Goal: Navigation & Orientation: Find specific page/section

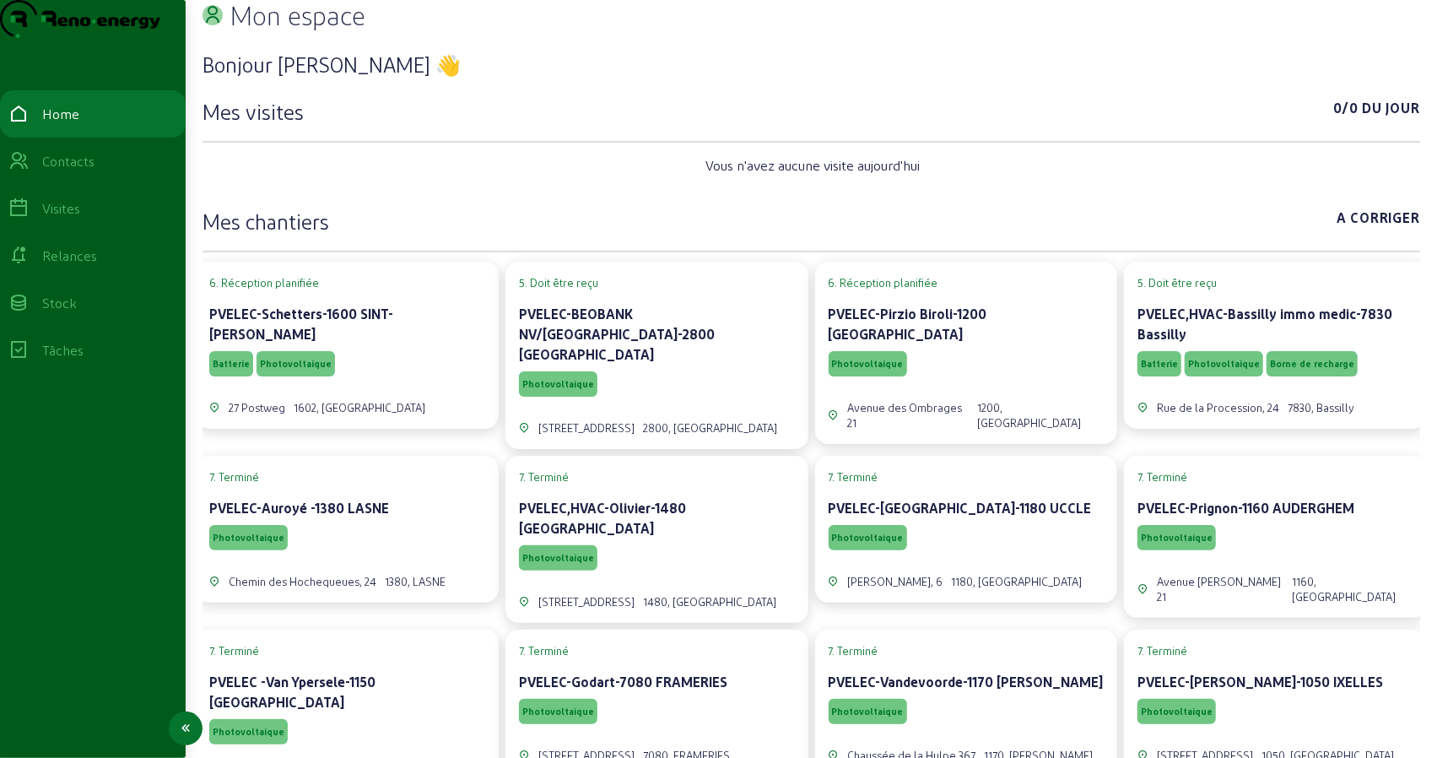
click at [62, 218] on div "Visites" at bounding box center [61, 208] width 38 height 20
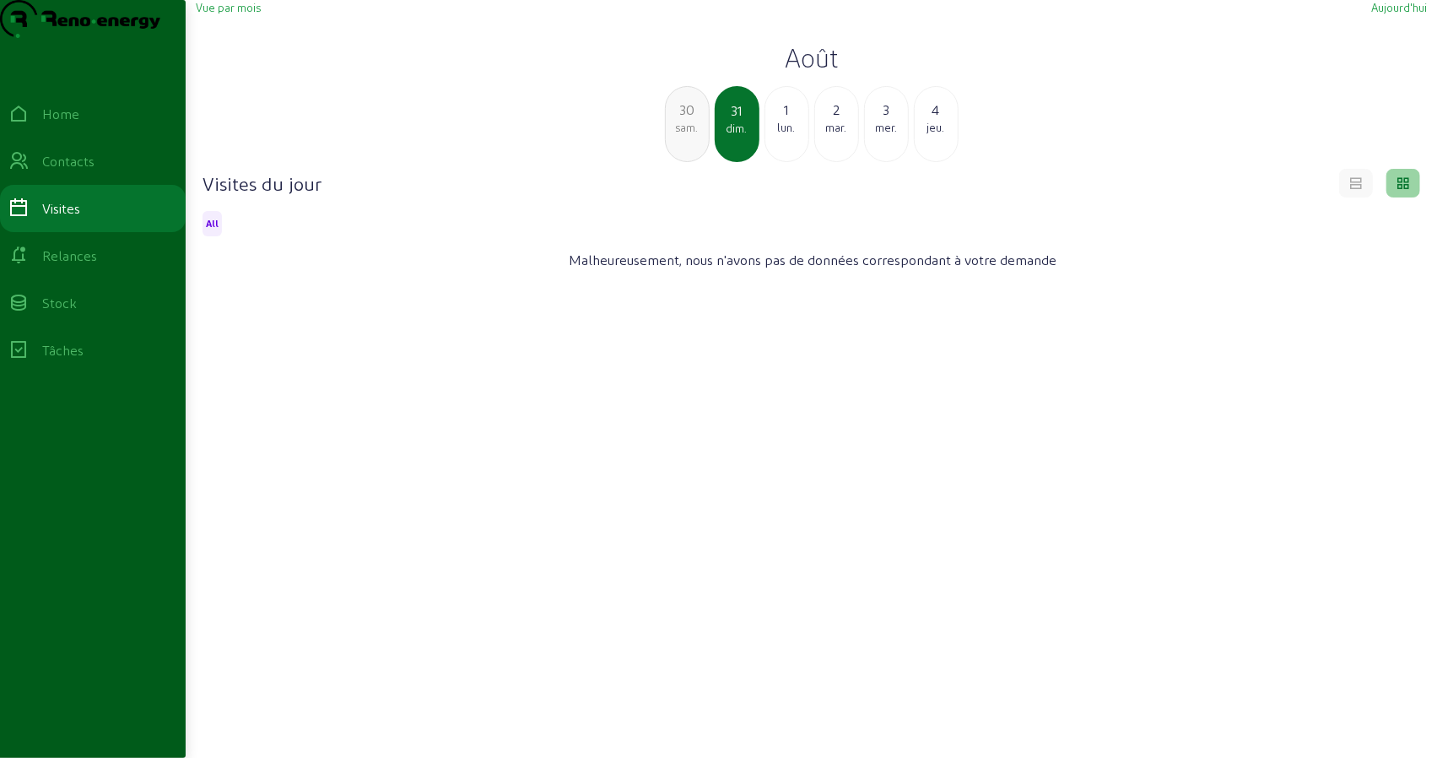
click at [785, 120] on div "1" at bounding box center [786, 110] width 43 height 20
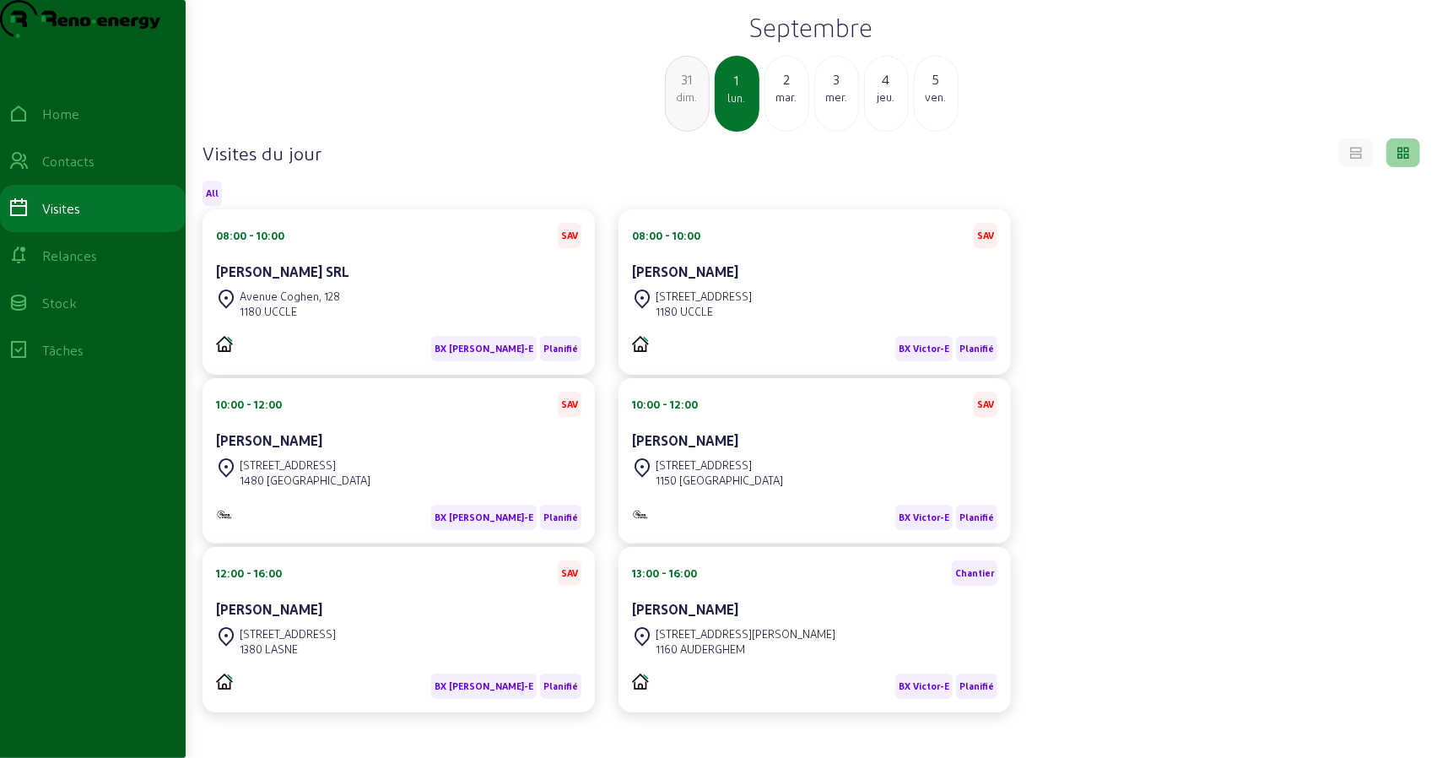
scroll to position [119, 0]
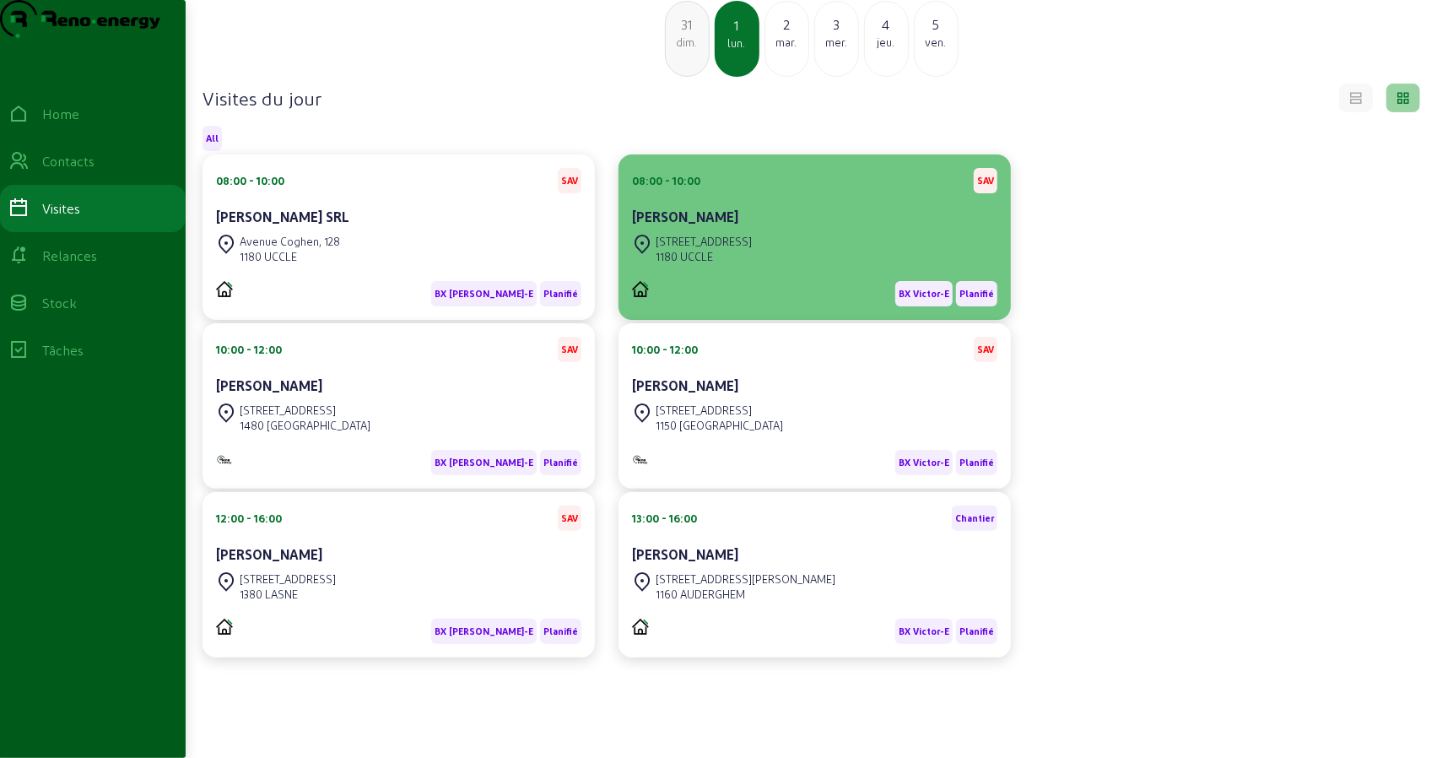
click at [752, 257] on div "[STREET_ADDRESS]" at bounding box center [814, 248] width 365 height 37
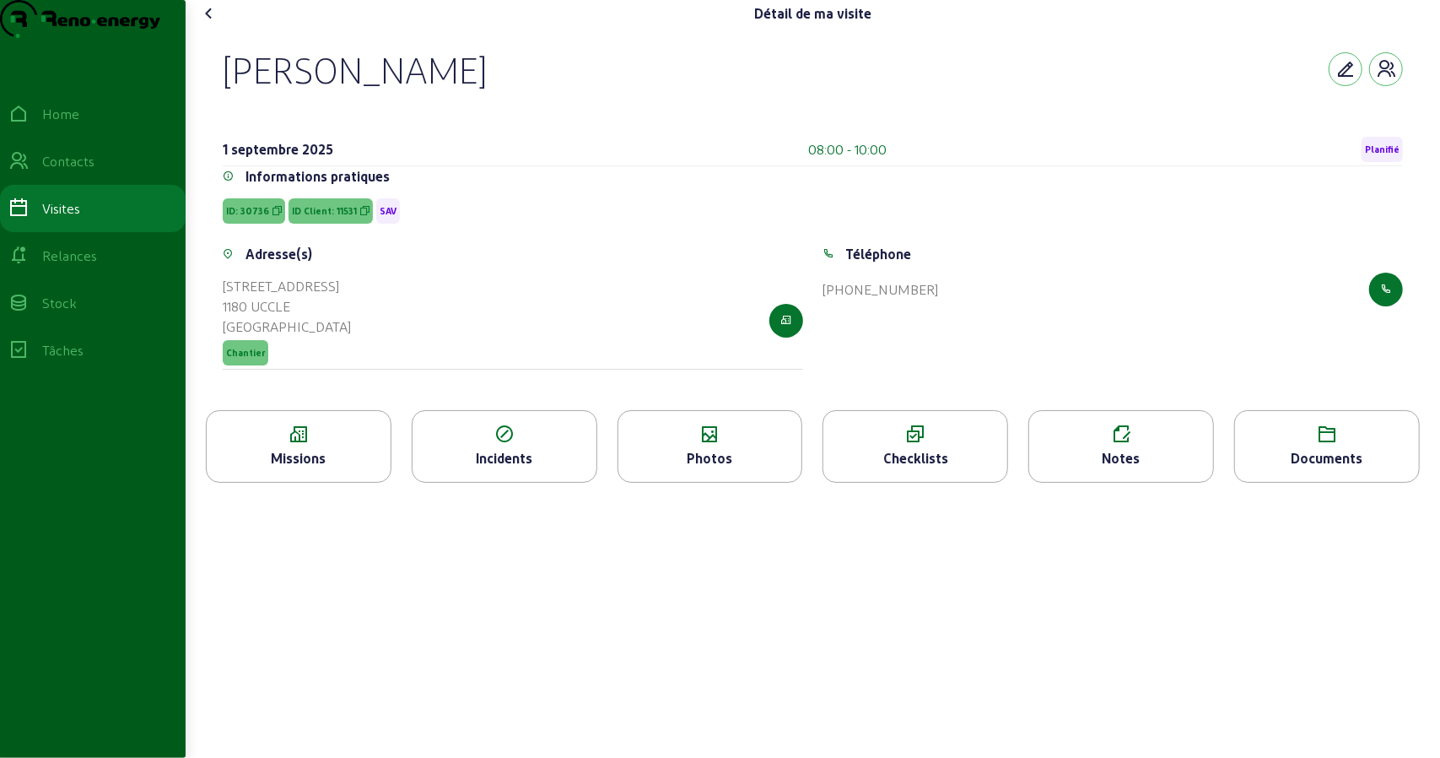
click at [321, 468] on div "Missions" at bounding box center [299, 458] width 184 height 20
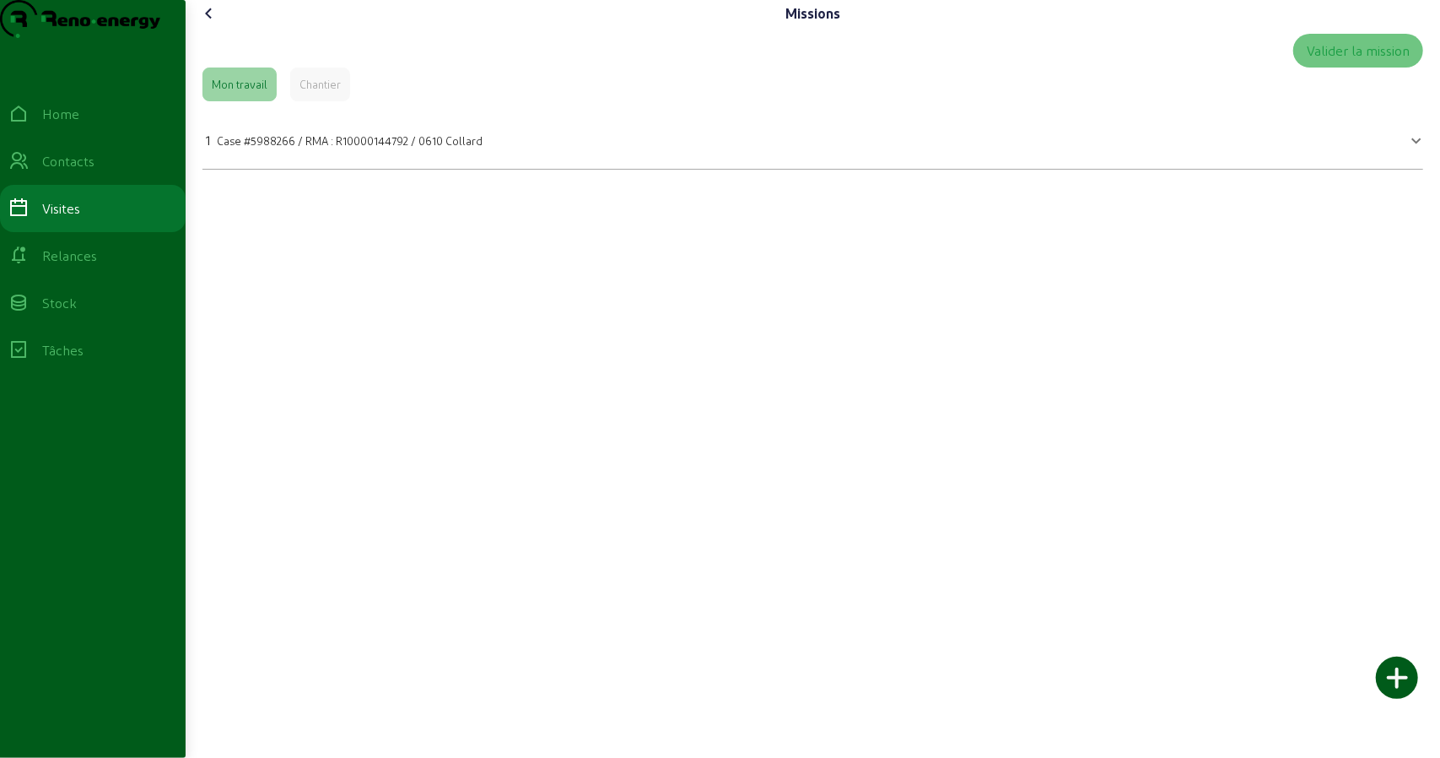
click at [353, 147] on span "Case #5988266 / RMA : R10000144792 / 0610 Collard" at bounding box center [350, 140] width 266 height 13
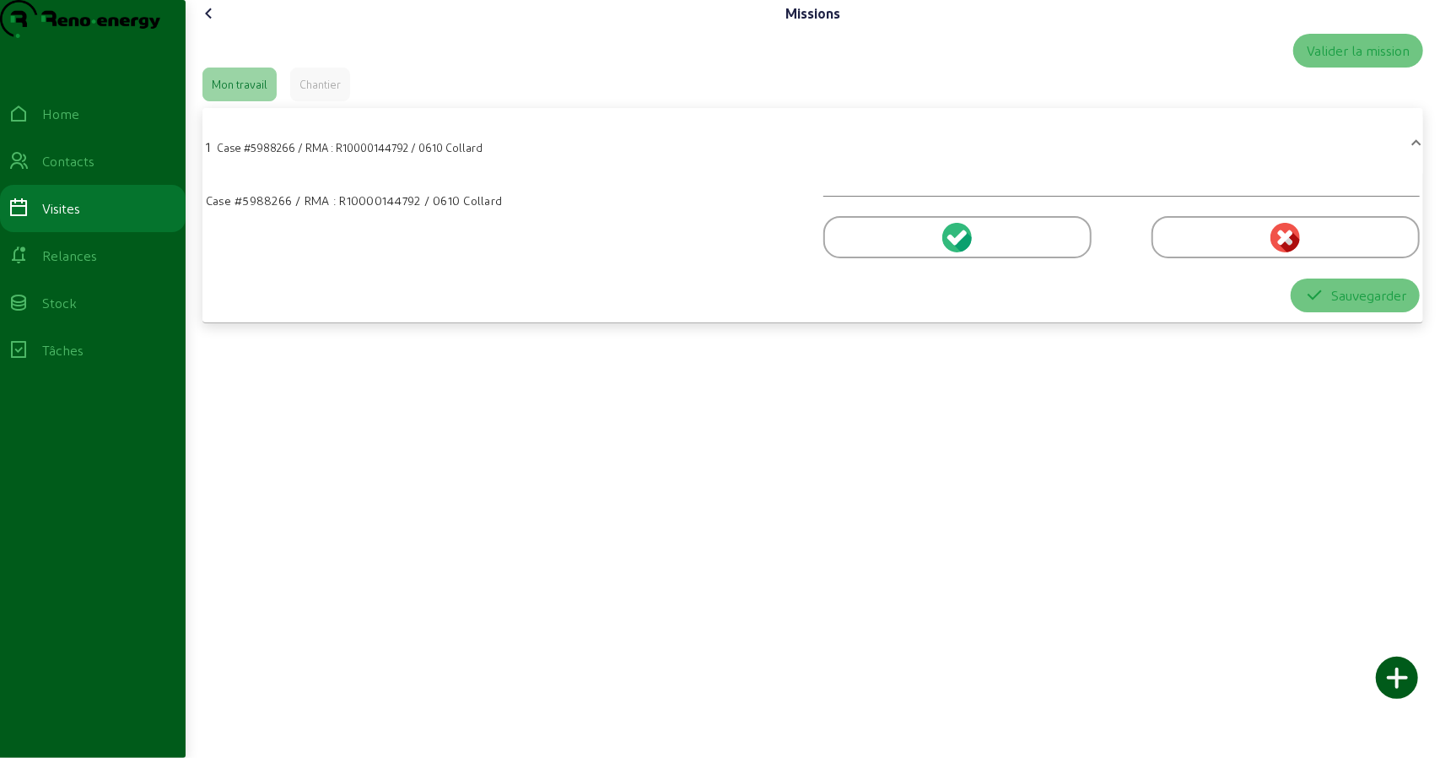
click at [353, 154] on span "Case #5988266 / RMA : R10000144792 / 0610 Collard" at bounding box center [350, 147] width 266 height 13
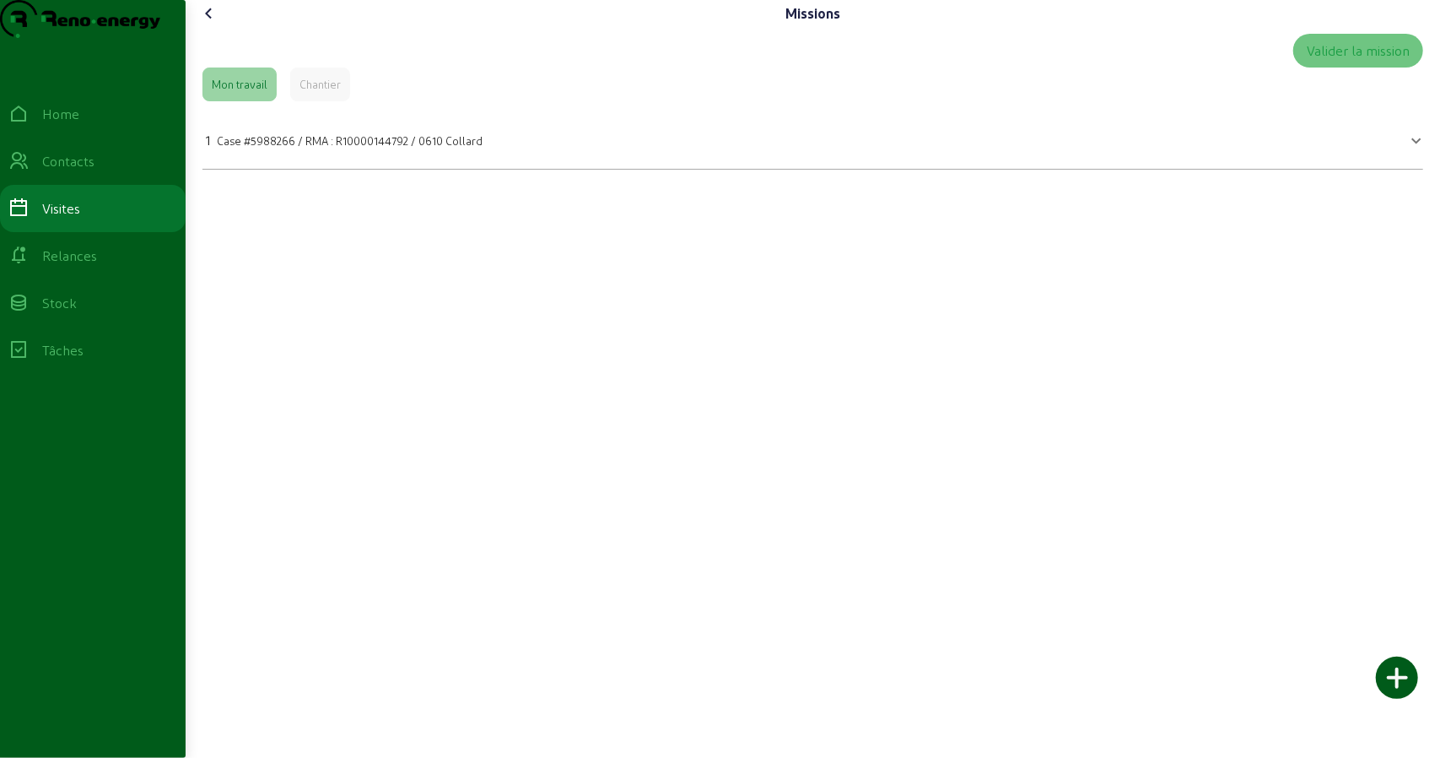
click at [319, 92] on div "Chantier" at bounding box center [319, 84] width 41 height 15
click at [252, 92] on div "Mon travail" at bounding box center [240, 84] width 56 height 15
click at [80, 218] on div "Visites" at bounding box center [61, 208] width 38 height 20
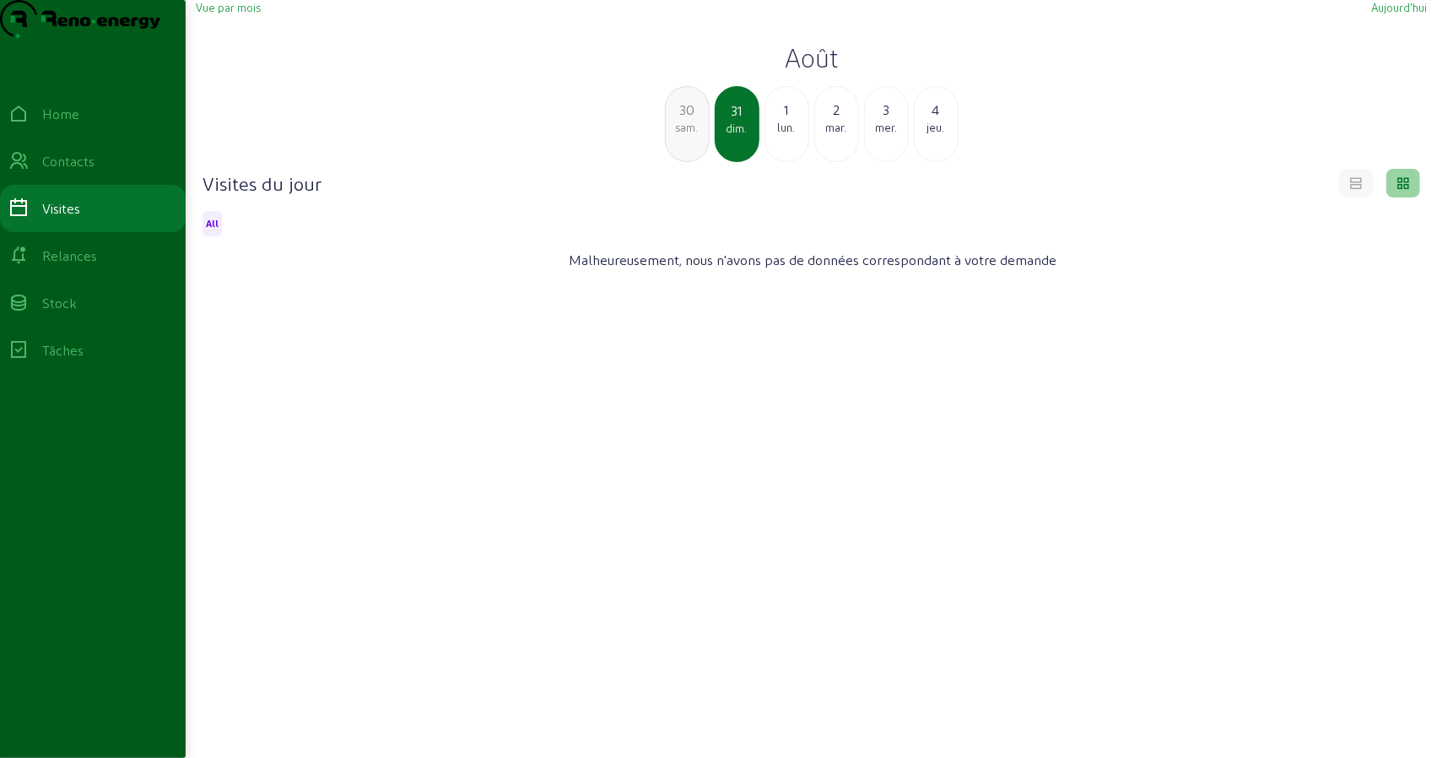
click at [790, 135] on div "lun." at bounding box center [786, 127] width 43 height 15
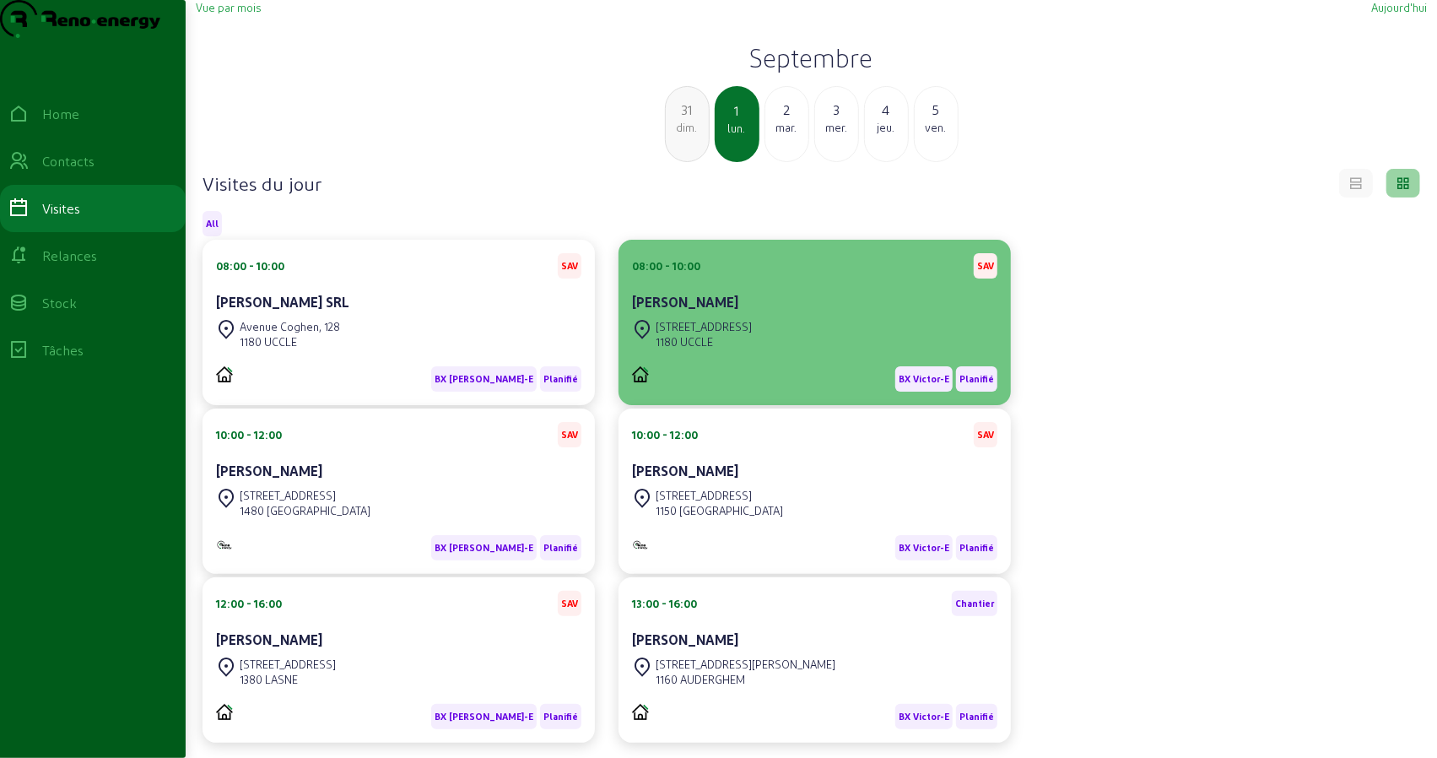
click at [734, 349] on div "1180 UCCLE" at bounding box center [703, 341] width 96 height 15
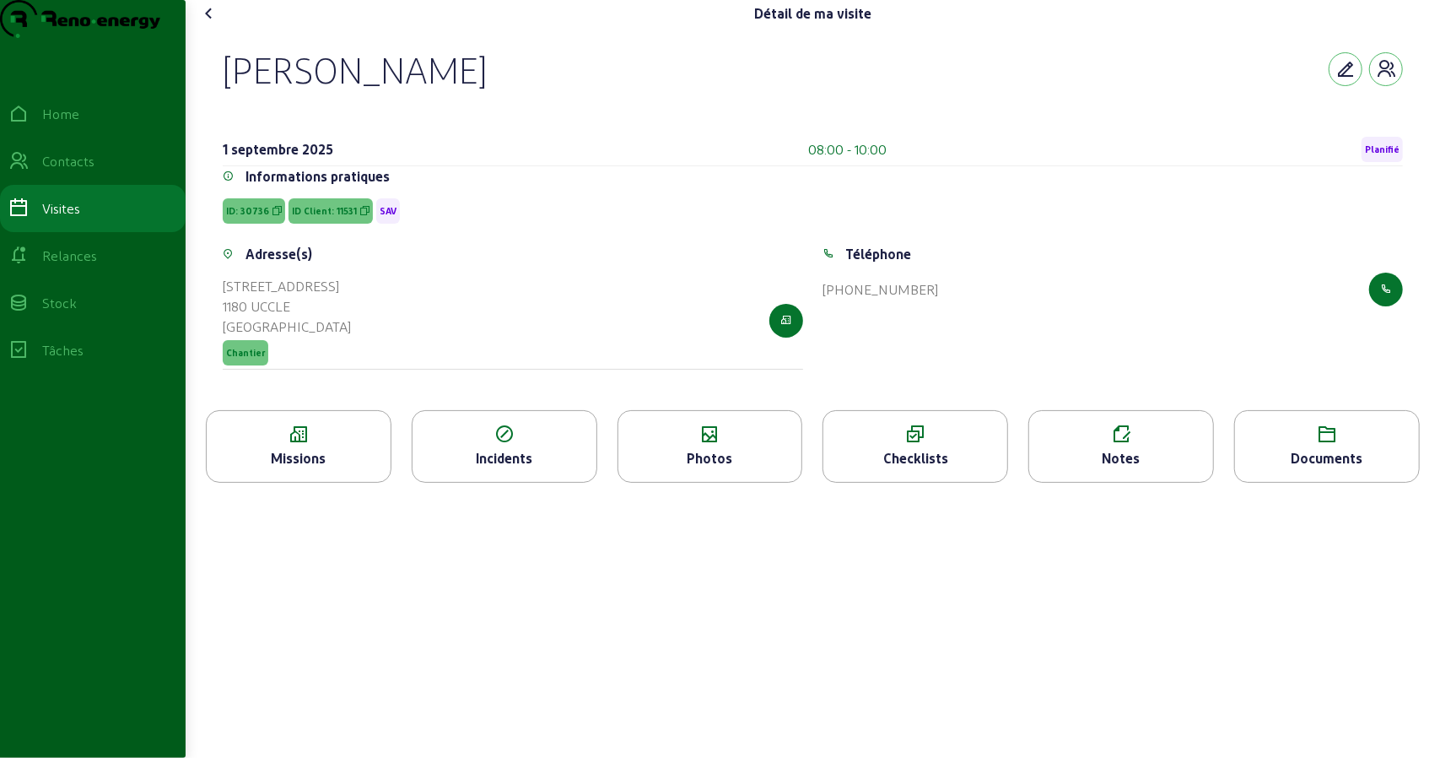
click at [666, 445] on icon at bounding box center [710, 434] width 184 height 20
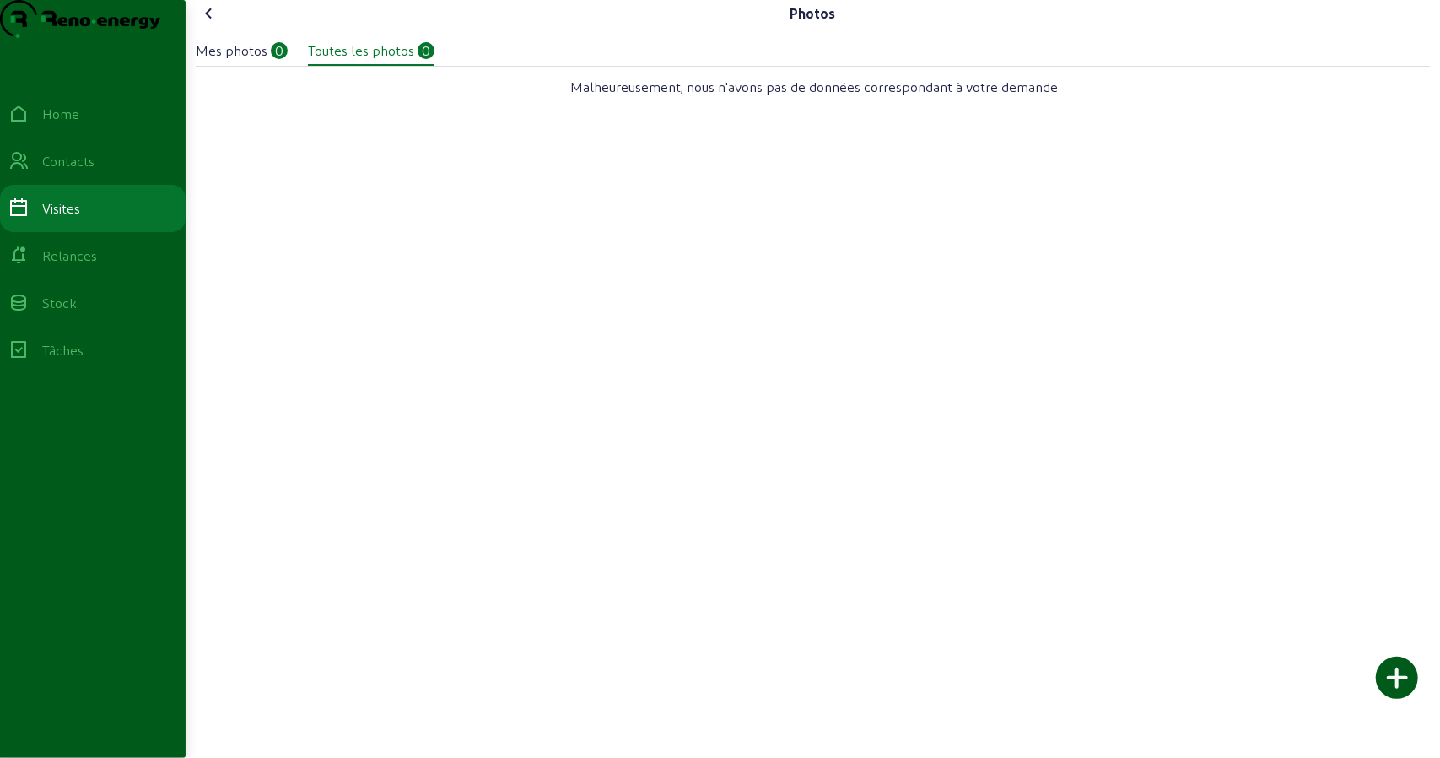
click at [240, 61] on div "Mes photos" at bounding box center [232, 50] width 72 height 20
click at [390, 61] on div "Toutes les photos" at bounding box center [361, 50] width 106 height 20
click at [102, 218] on div "Visites" at bounding box center [92, 208] width 169 height 20
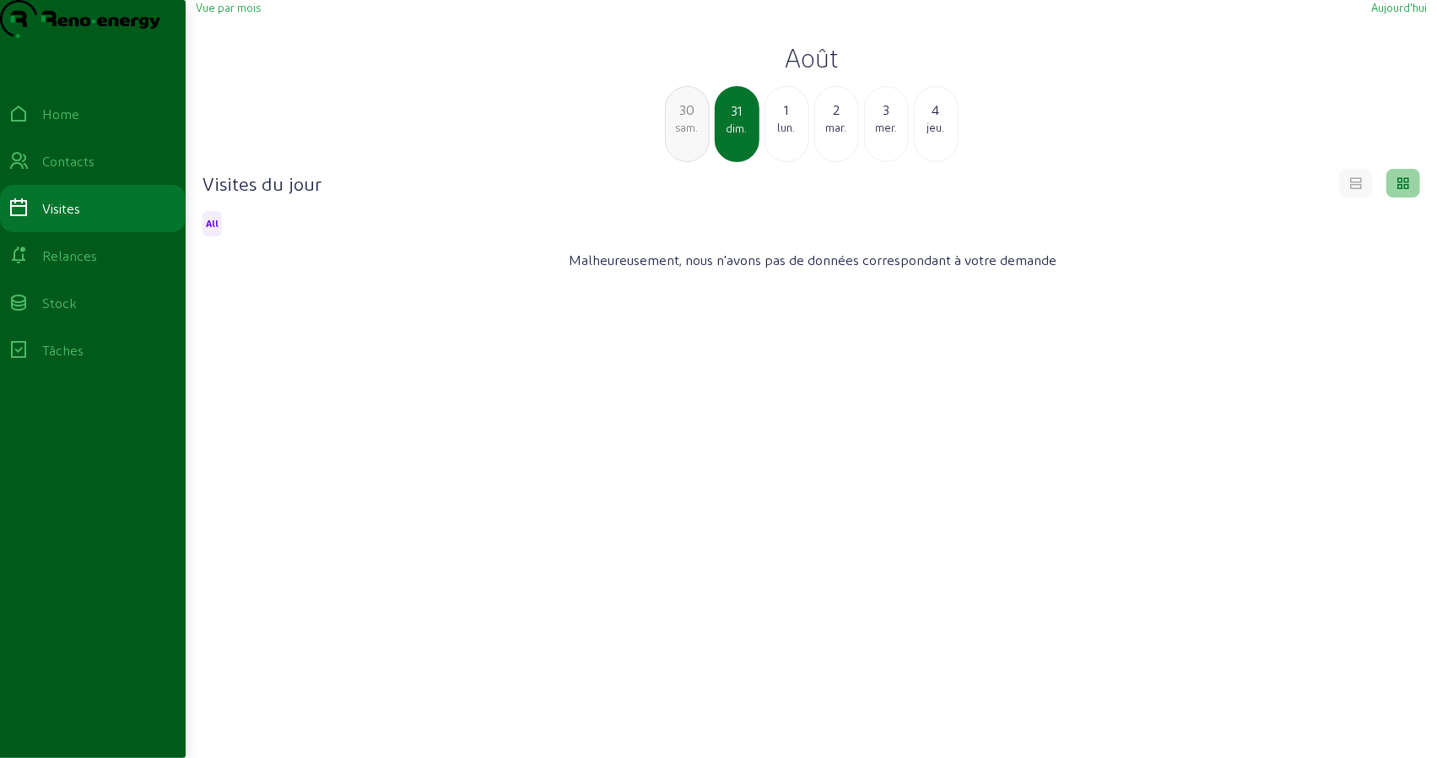
click at [774, 120] on div "1" at bounding box center [786, 110] width 43 height 20
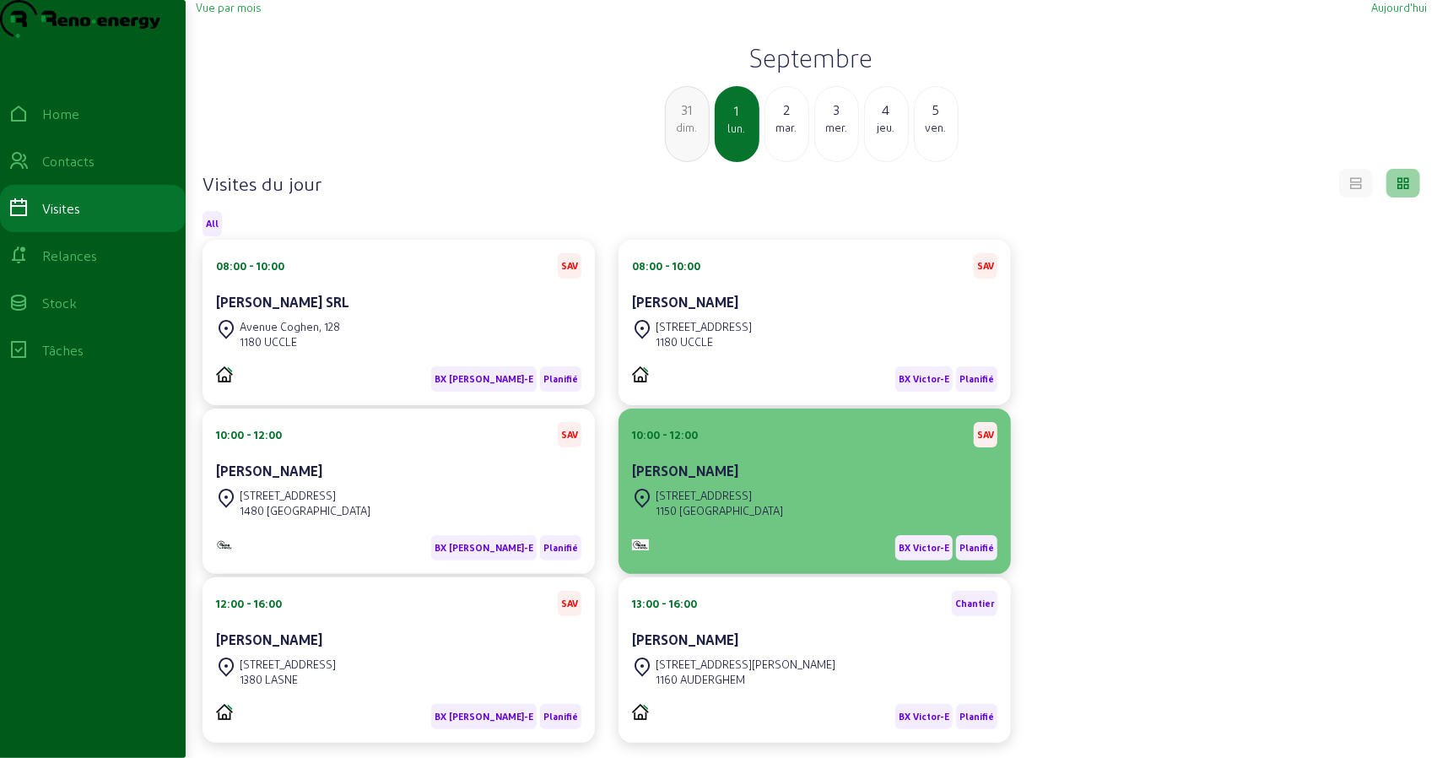
click at [751, 447] on div "10:00 - 12:00 SAV" at bounding box center [814, 434] width 365 height 25
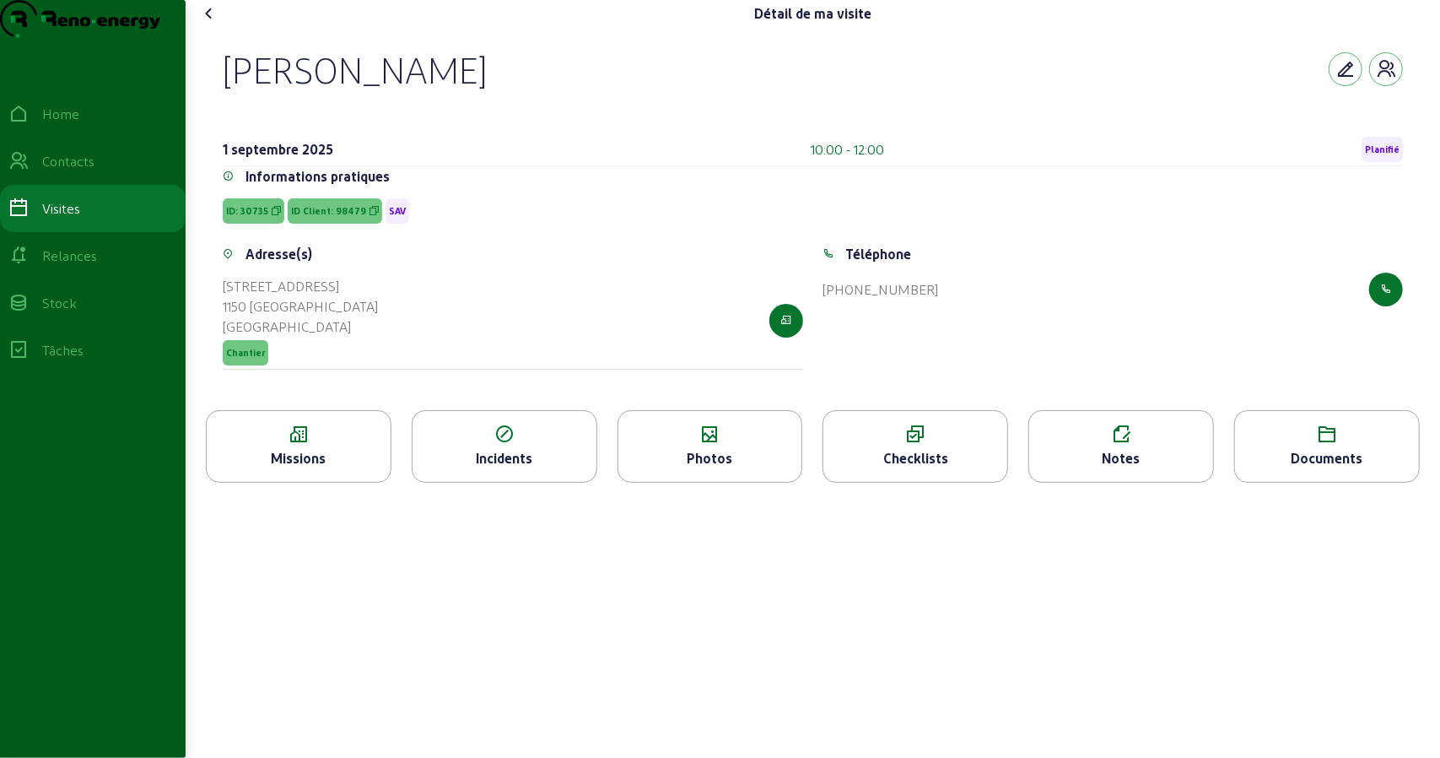
click at [699, 468] on div "Photos" at bounding box center [710, 458] width 184 height 20
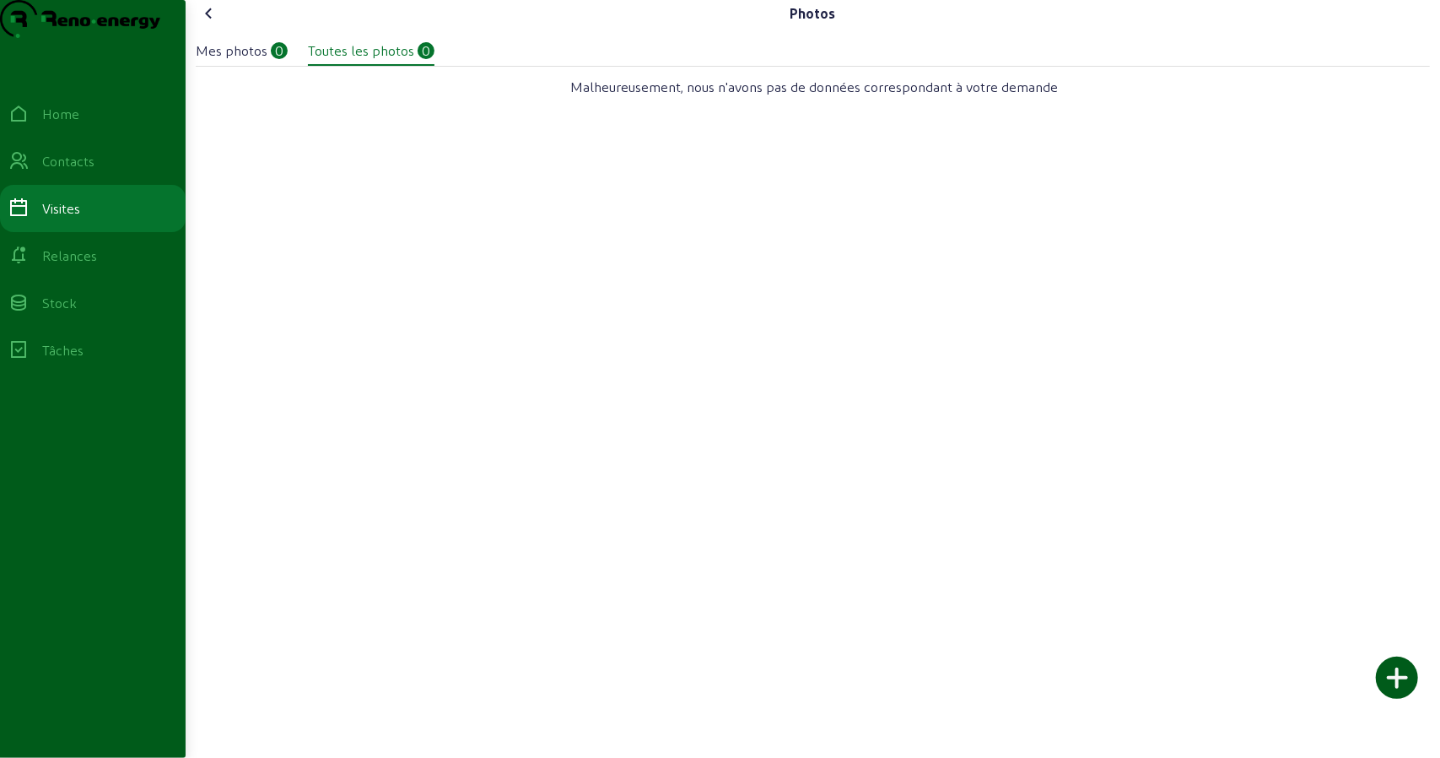
click at [208, 24] on icon at bounding box center [209, 13] width 20 height 20
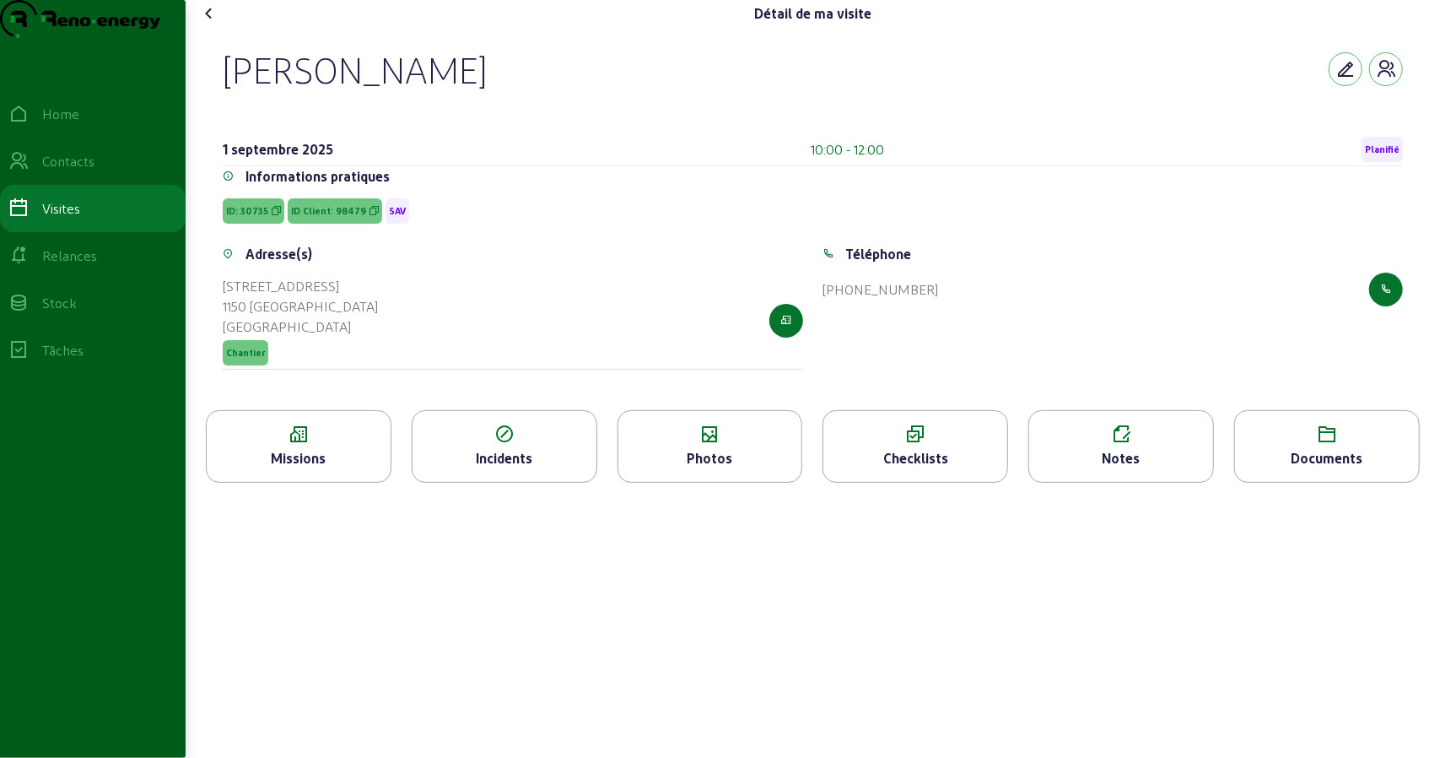
click at [317, 445] on icon at bounding box center [299, 434] width 184 height 20
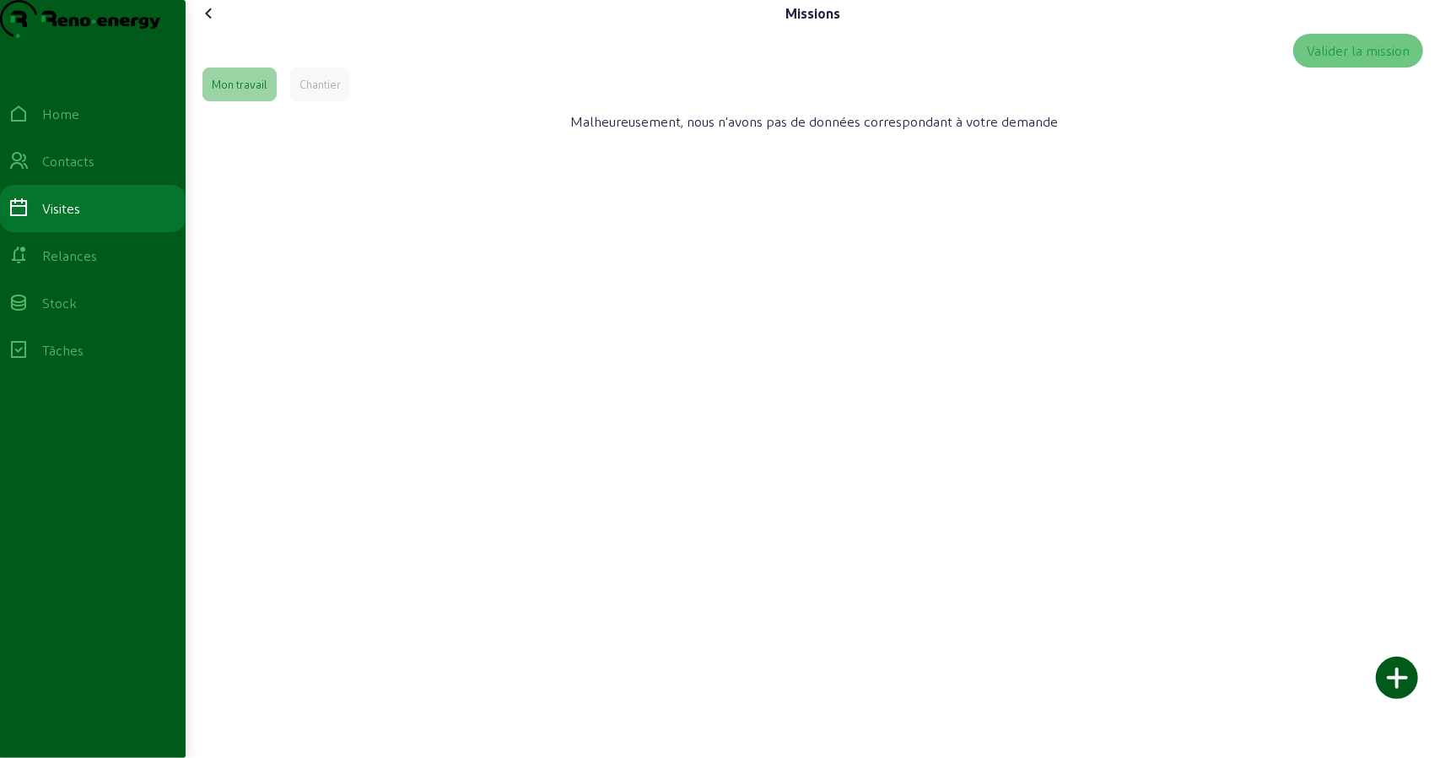
click at [231, 27] on div "Missions" at bounding box center [813, 13] width 1234 height 27
click at [219, 24] on icon at bounding box center [209, 13] width 20 height 20
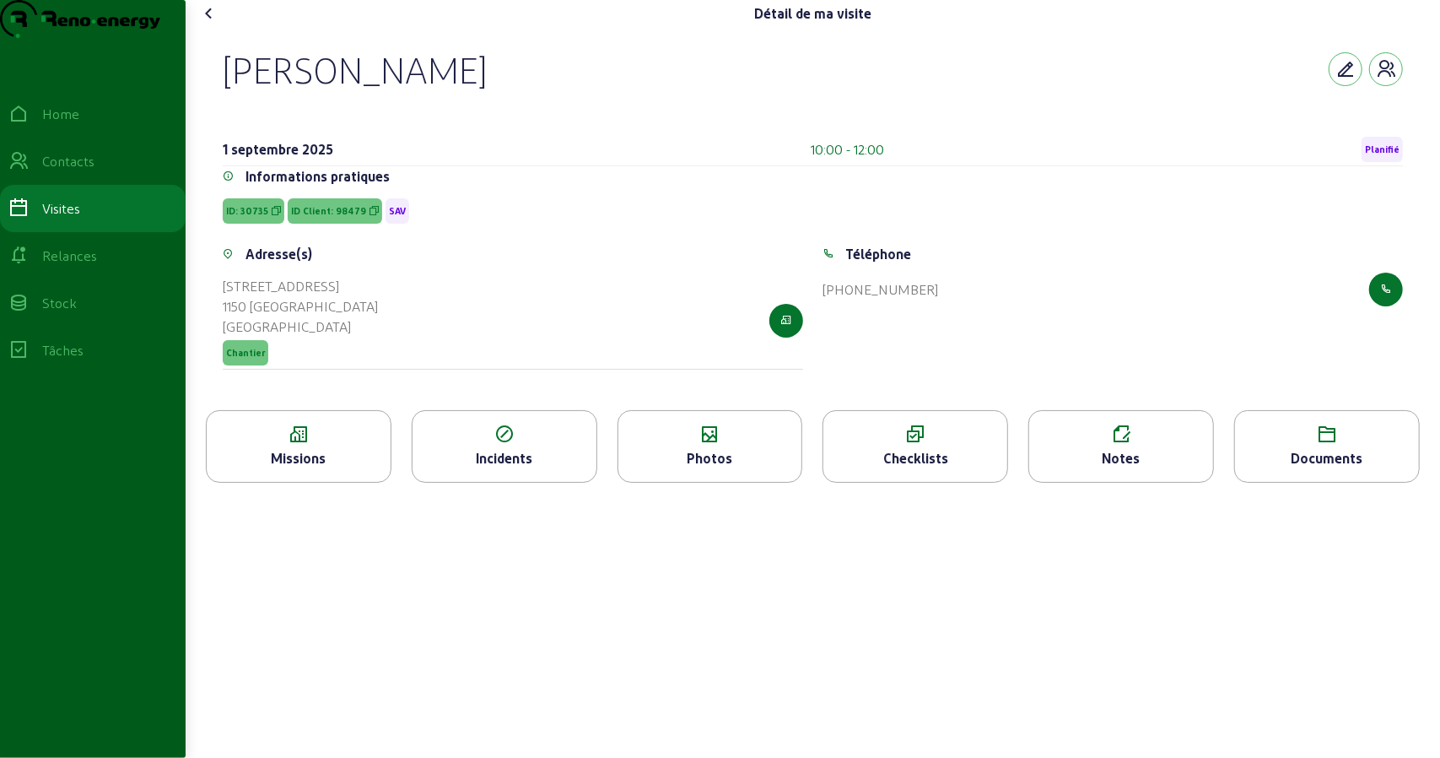
click at [213, 24] on icon at bounding box center [209, 13] width 20 height 20
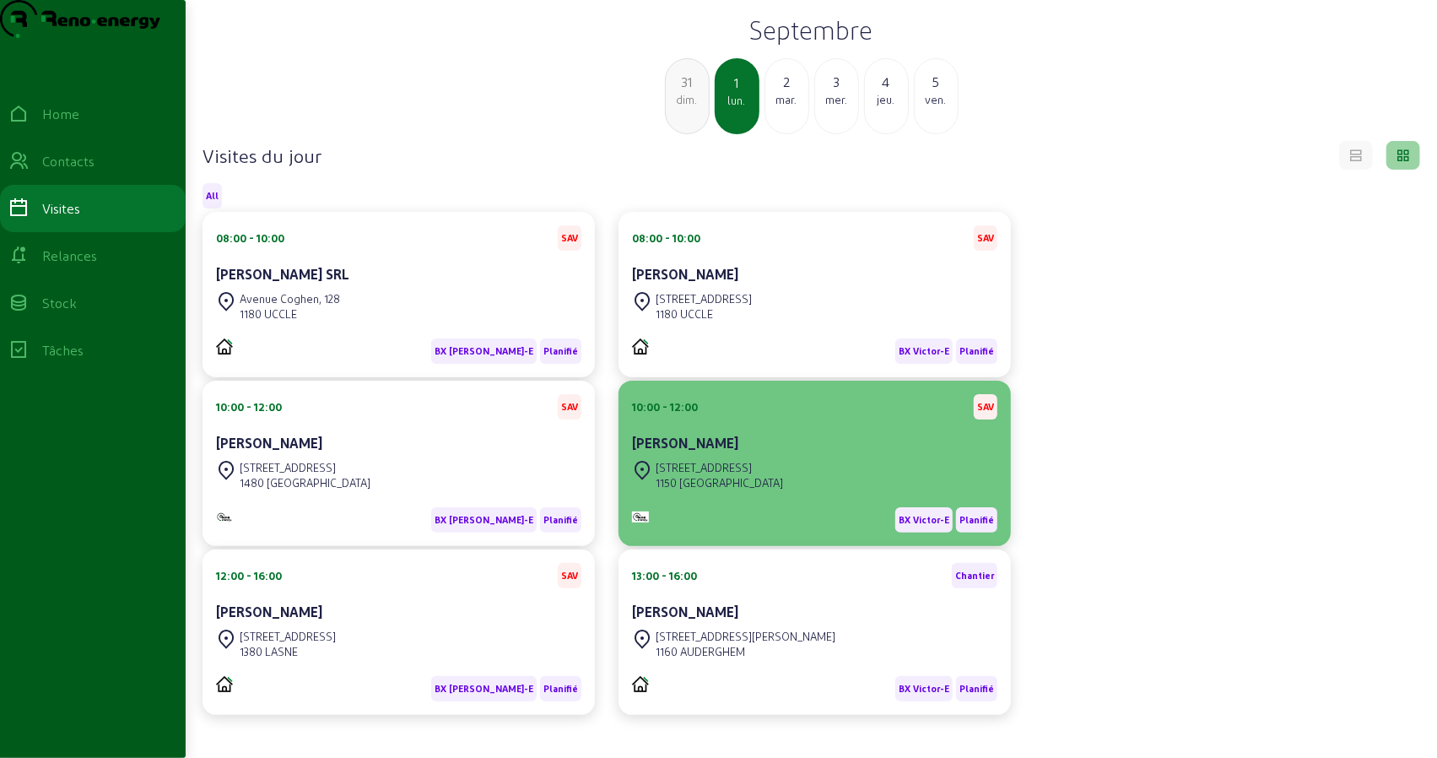
scroll to position [119, 0]
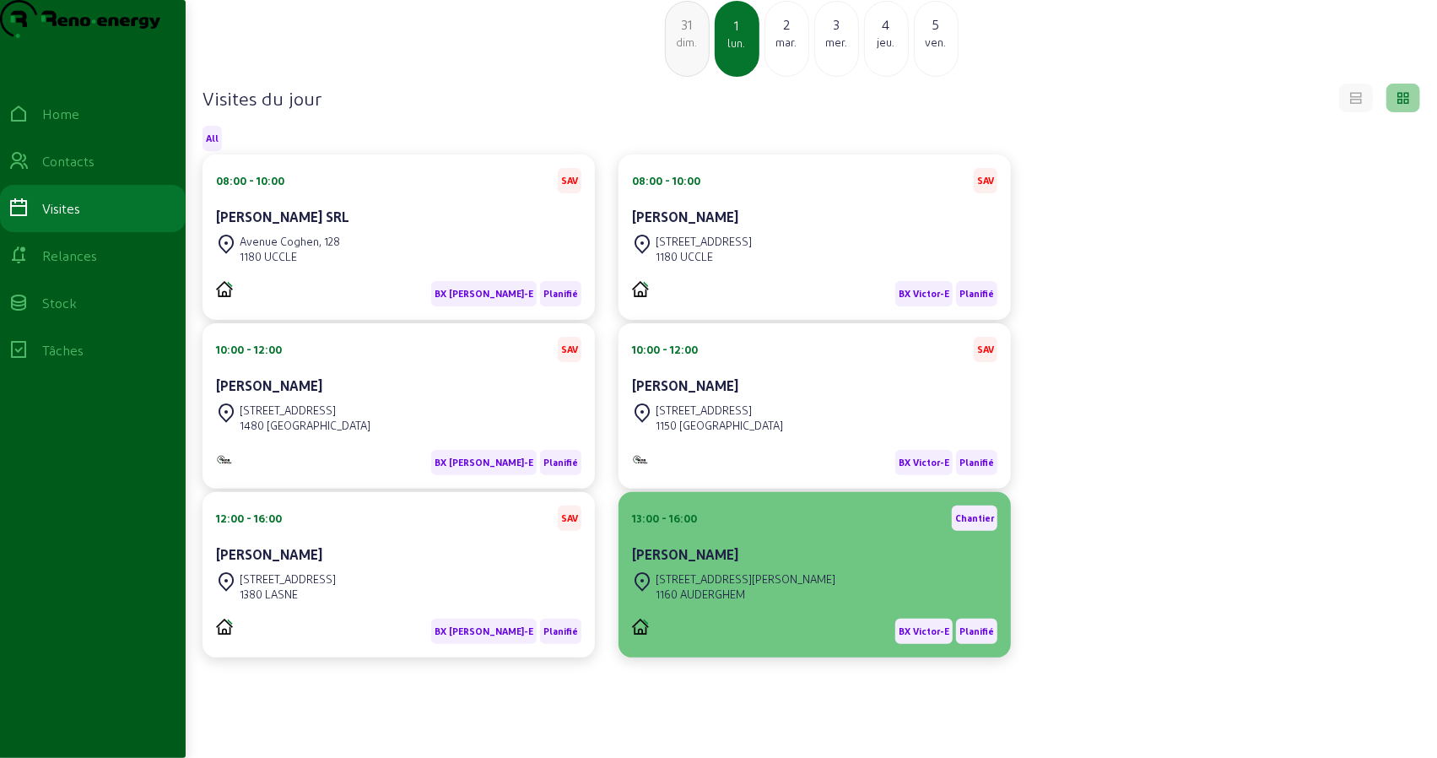
click at [759, 573] on div "[STREET_ADDRESS][PERSON_NAME]" at bounding box center [745, 578] width 180 height 15
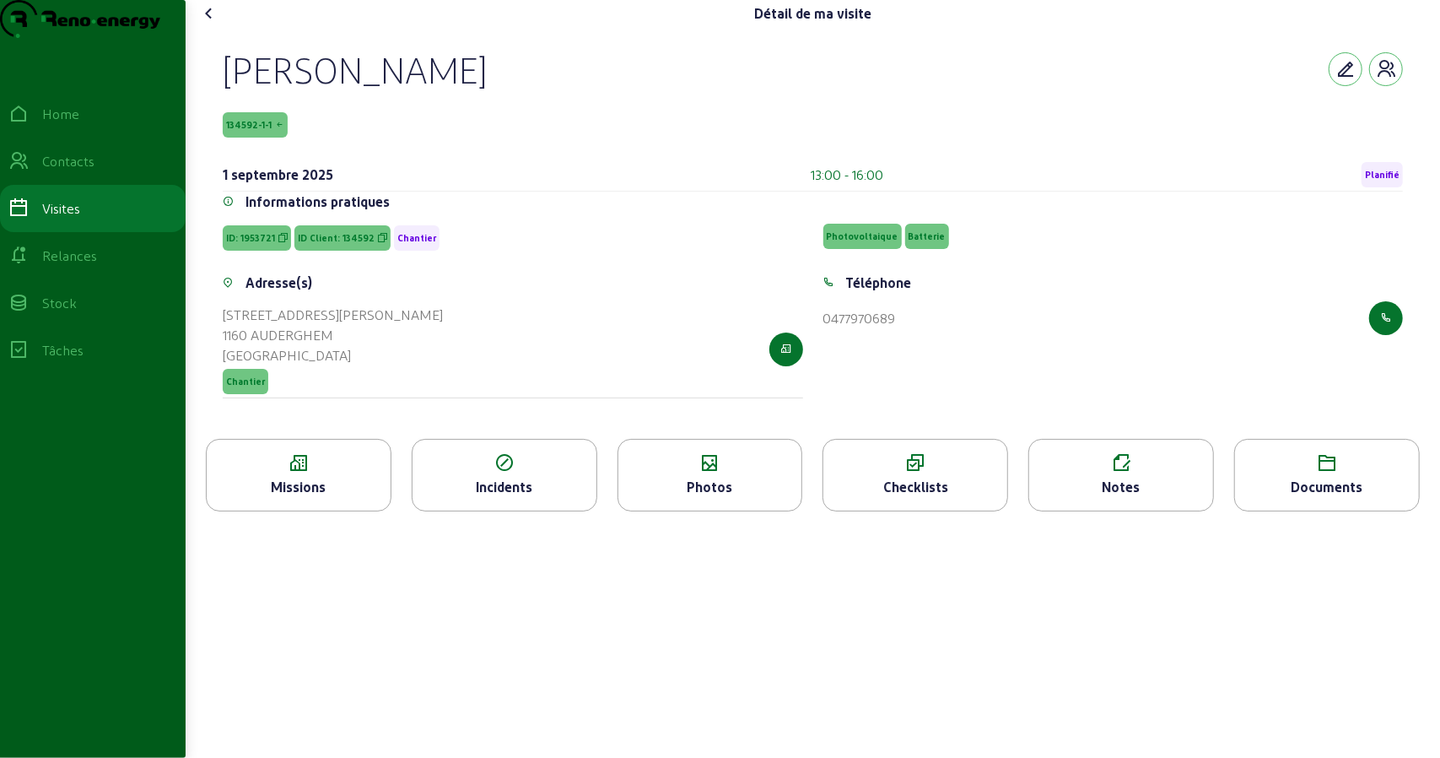
click at [685, 508] on div "Photos" at bounding box center [711, 475] width 186 height 73
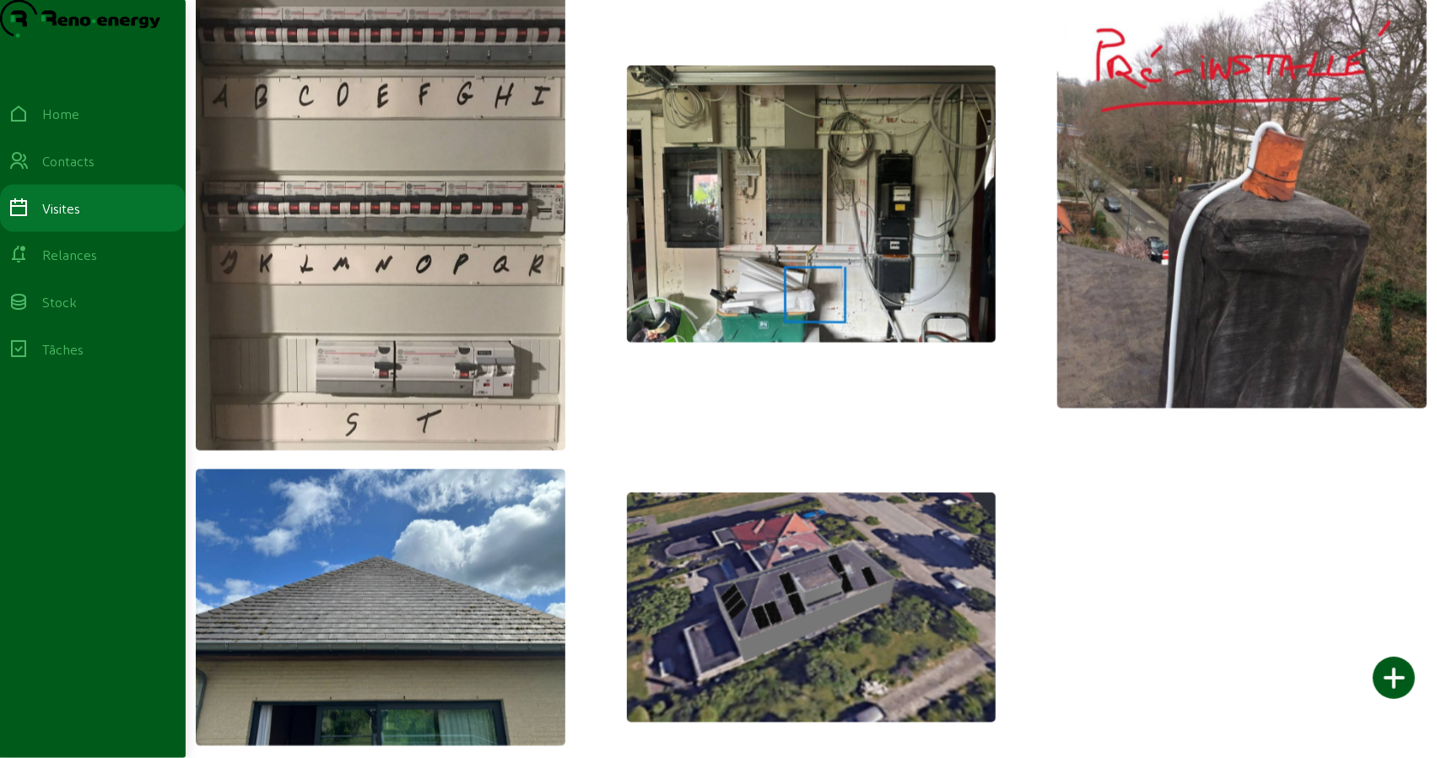
scroll to position [1932, 0]
click at [798, 235] on img at bounding box center [812, 204] width 370 height 277
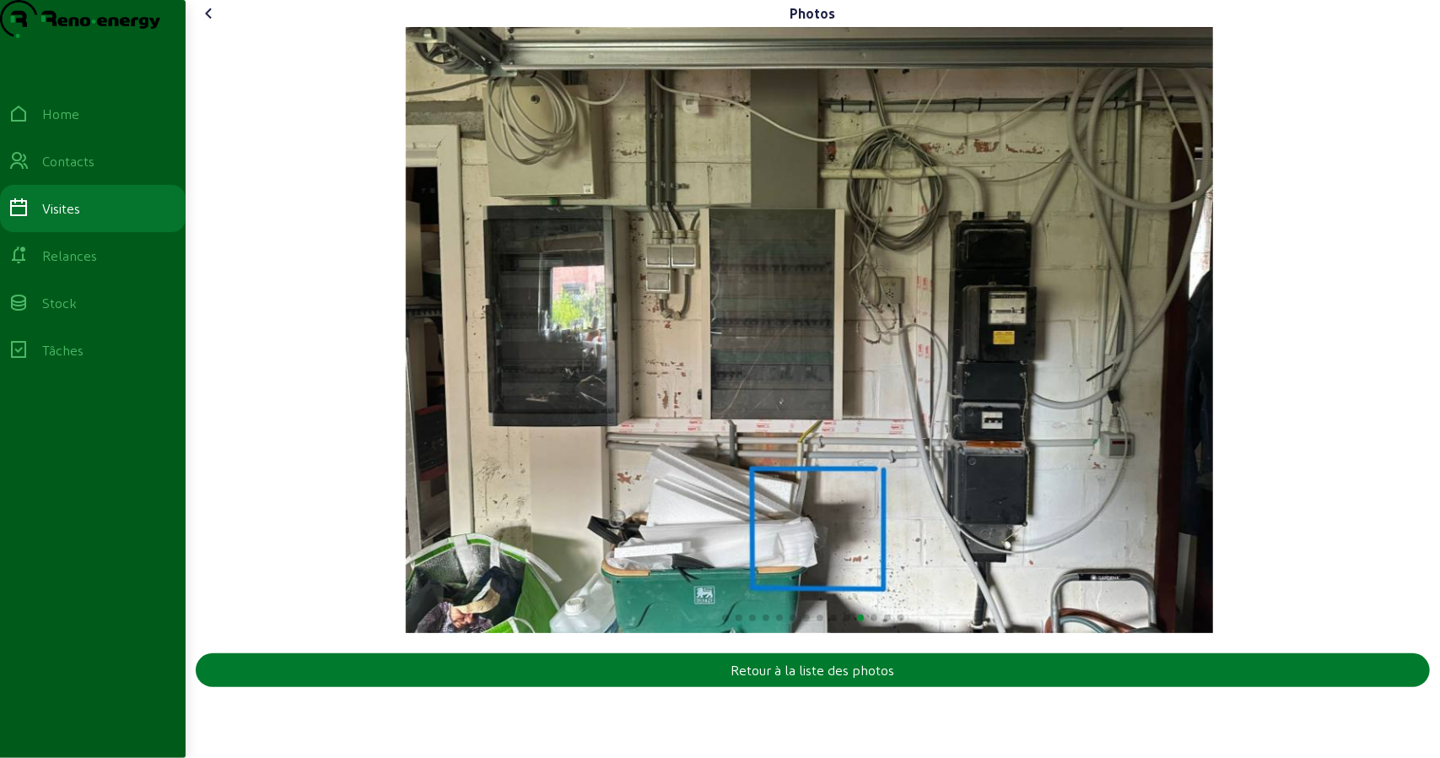
click at [786, 680] on div "Retour à la liste des photos" at bounding box center [813, 670] width 164 height 20
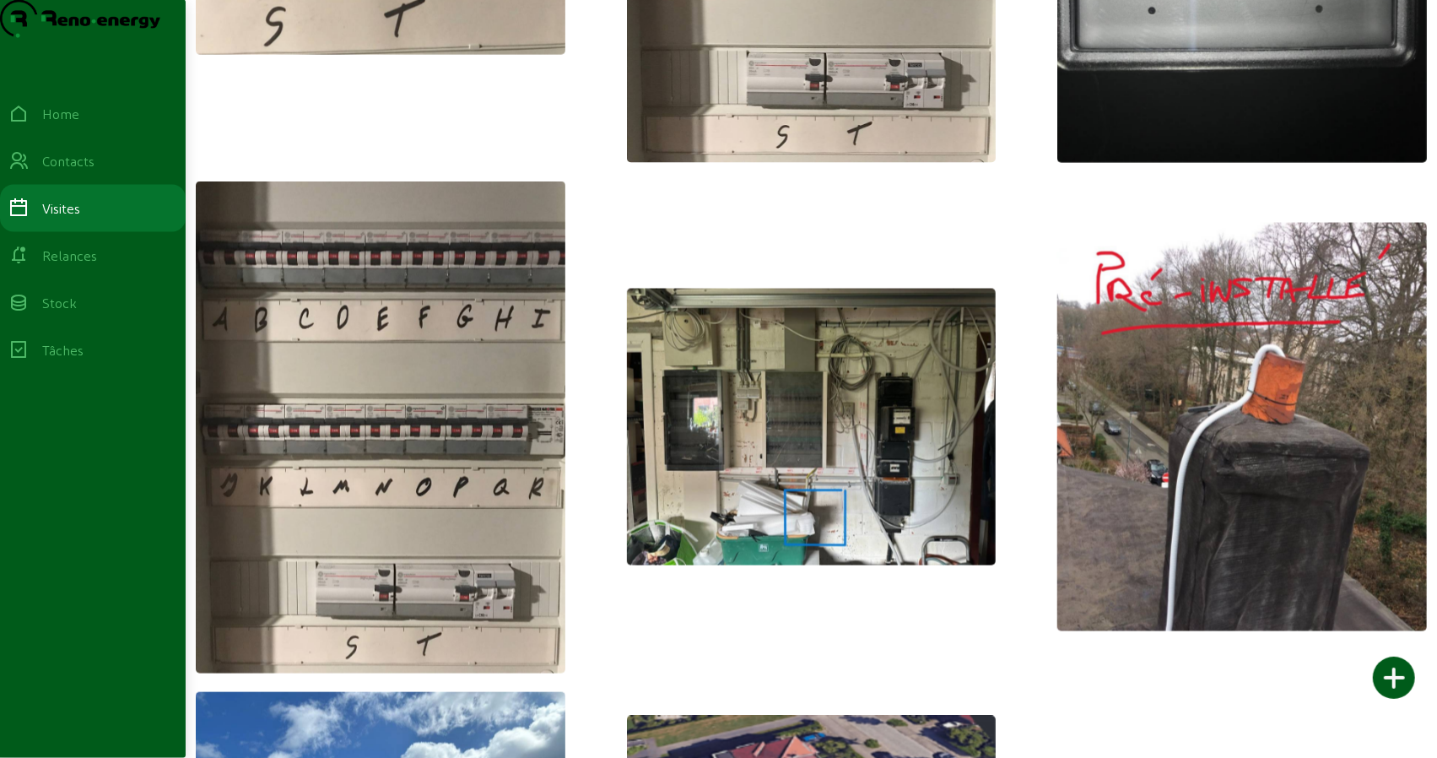
scroll to position [1679, 0]
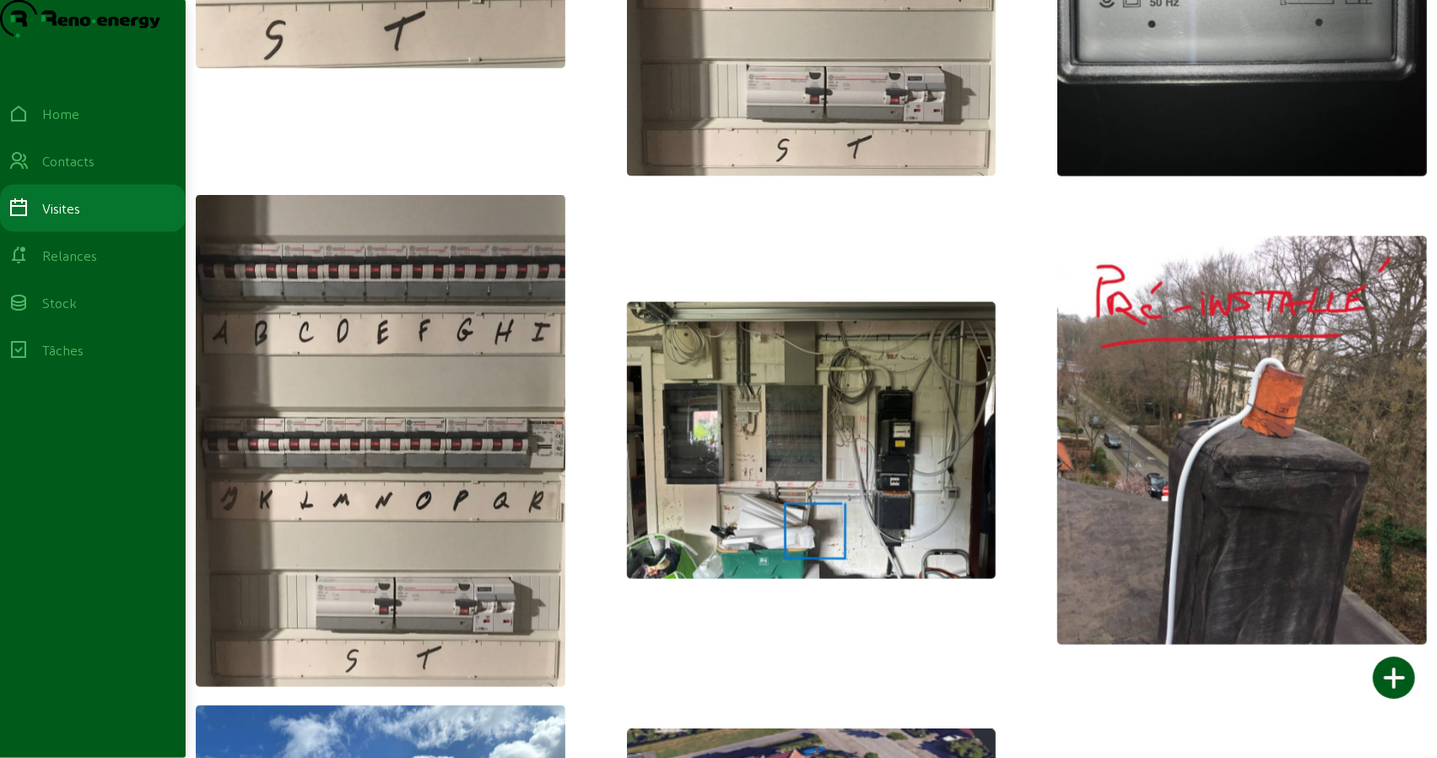
click at [1153, 482] on img at bounding box center [1242, 440] width 370 height 408
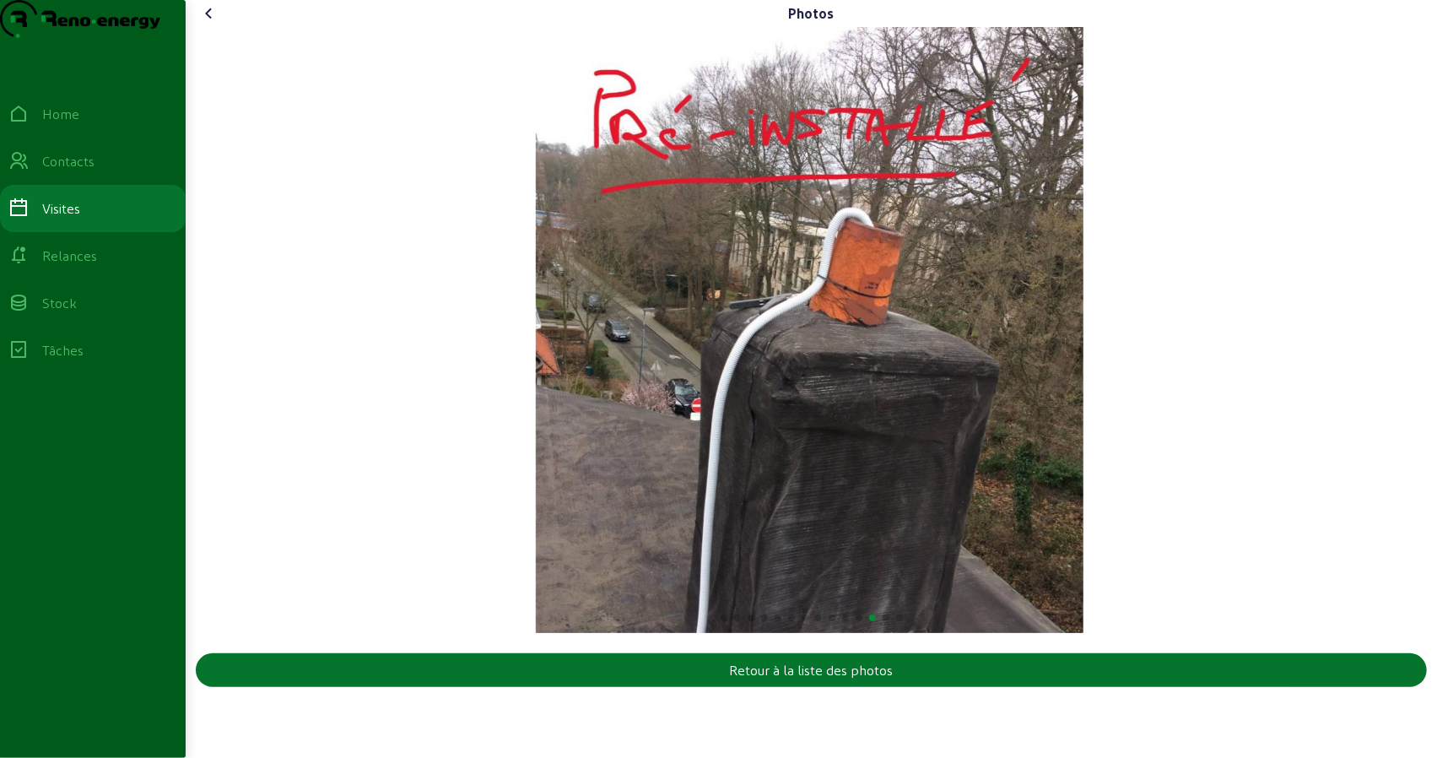
scroll to position [0, 0]
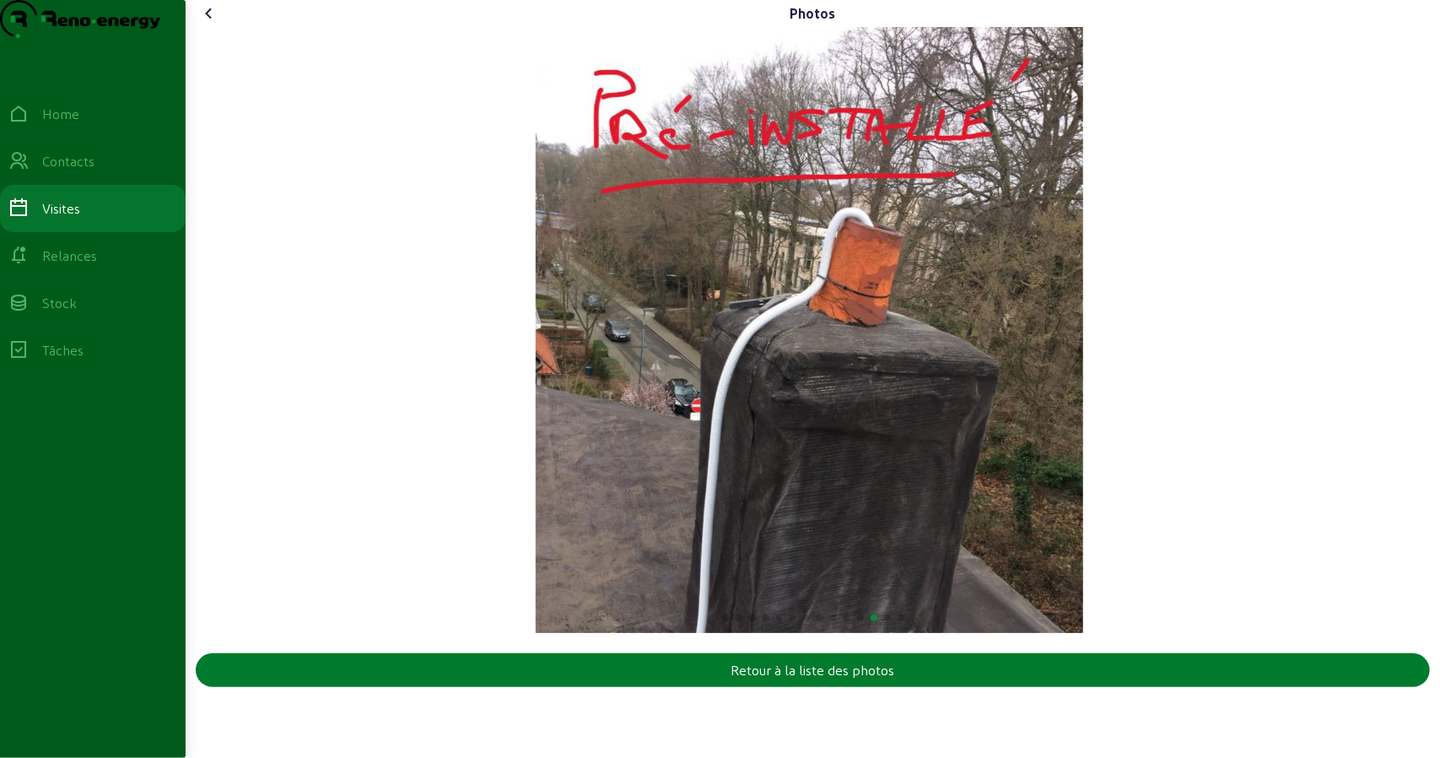
click at [828, 680] on div "Retour à la liste des photos" at bounding box center [813, 670] width 164 height 20
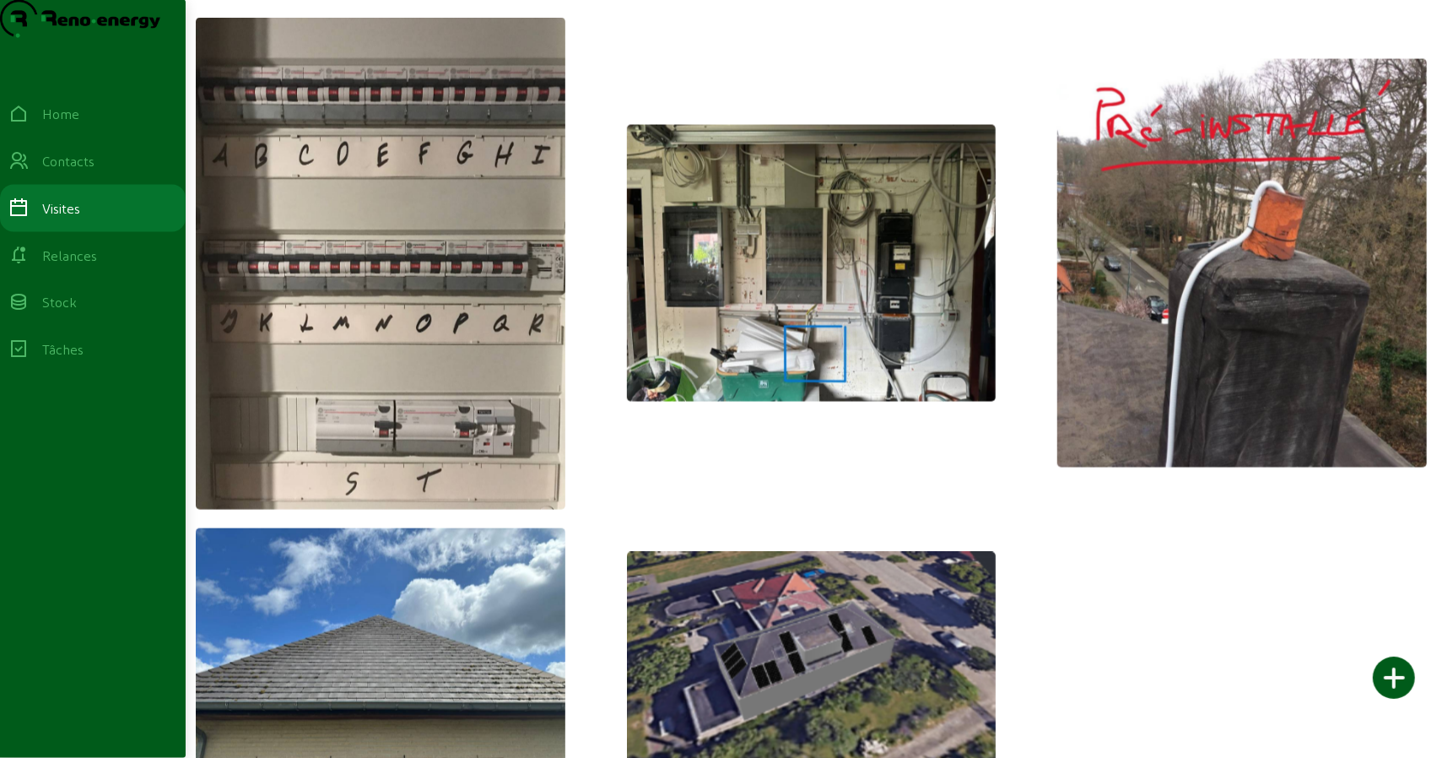
scroll to position [1932, 0]
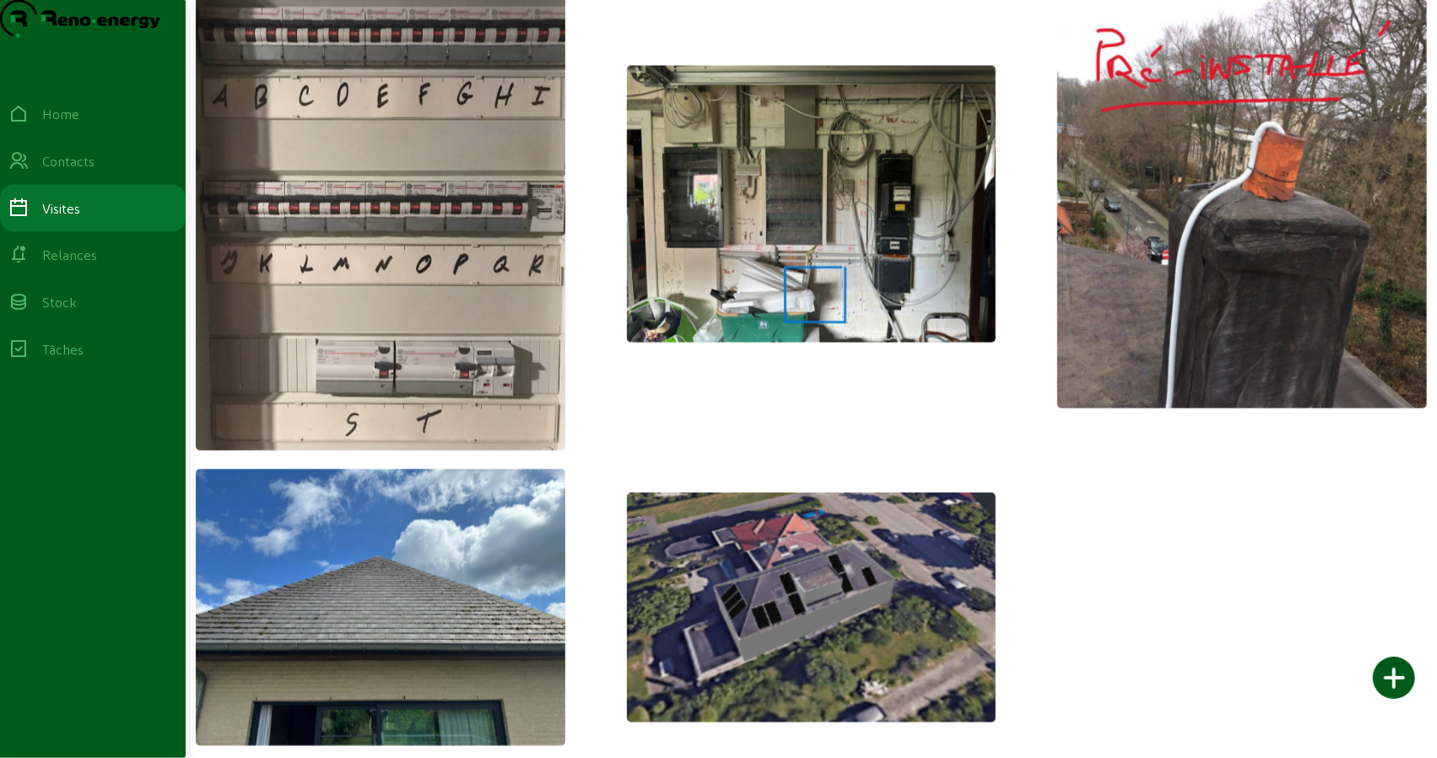
click at [775, 285] on img at bounding box center [812, 204] width 370 height 277
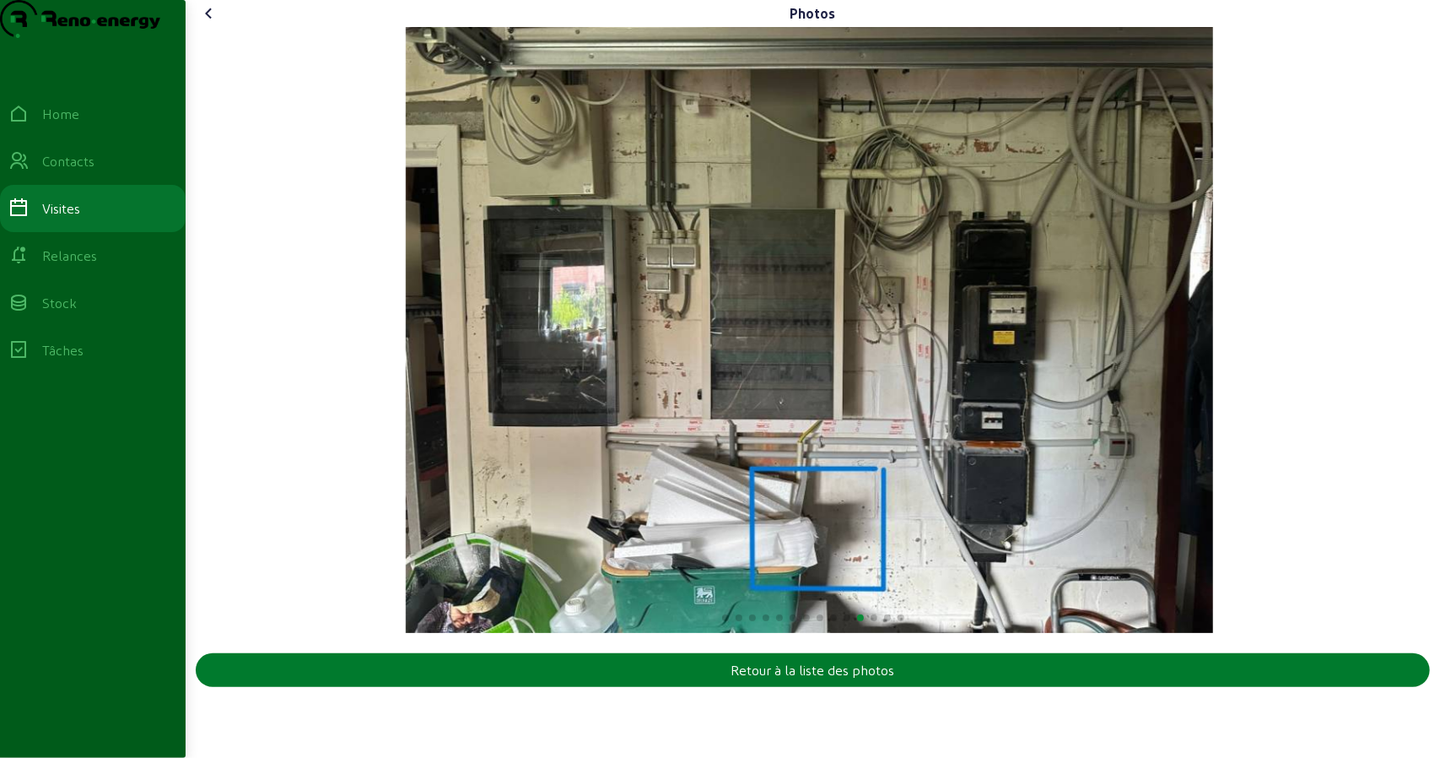
click at [786, 680] on div "Retour à la liste des photos" at bounding box center [813, 670] width 164 height 20
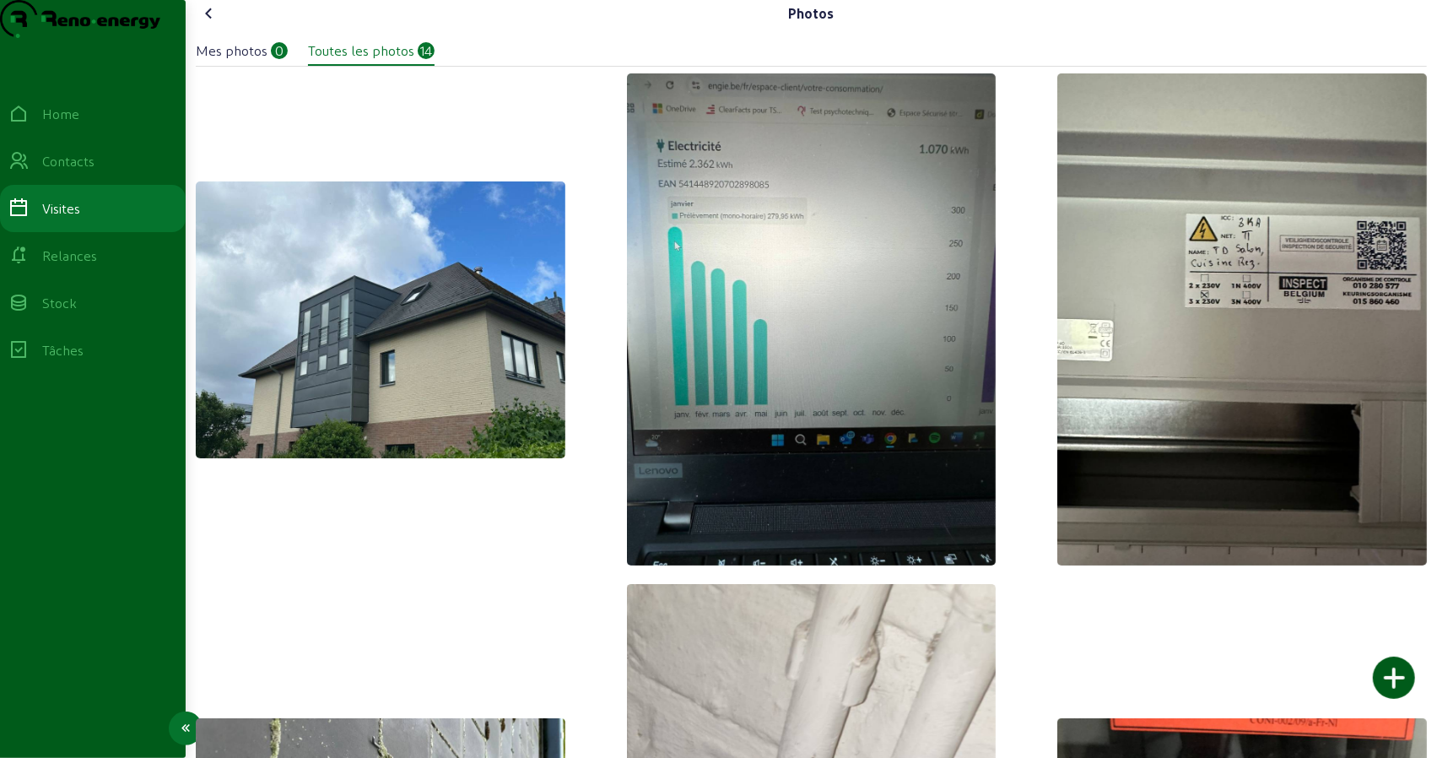
click at [95, 218] on div "Visites" at bounding box center [92, 208] width 169 height 20
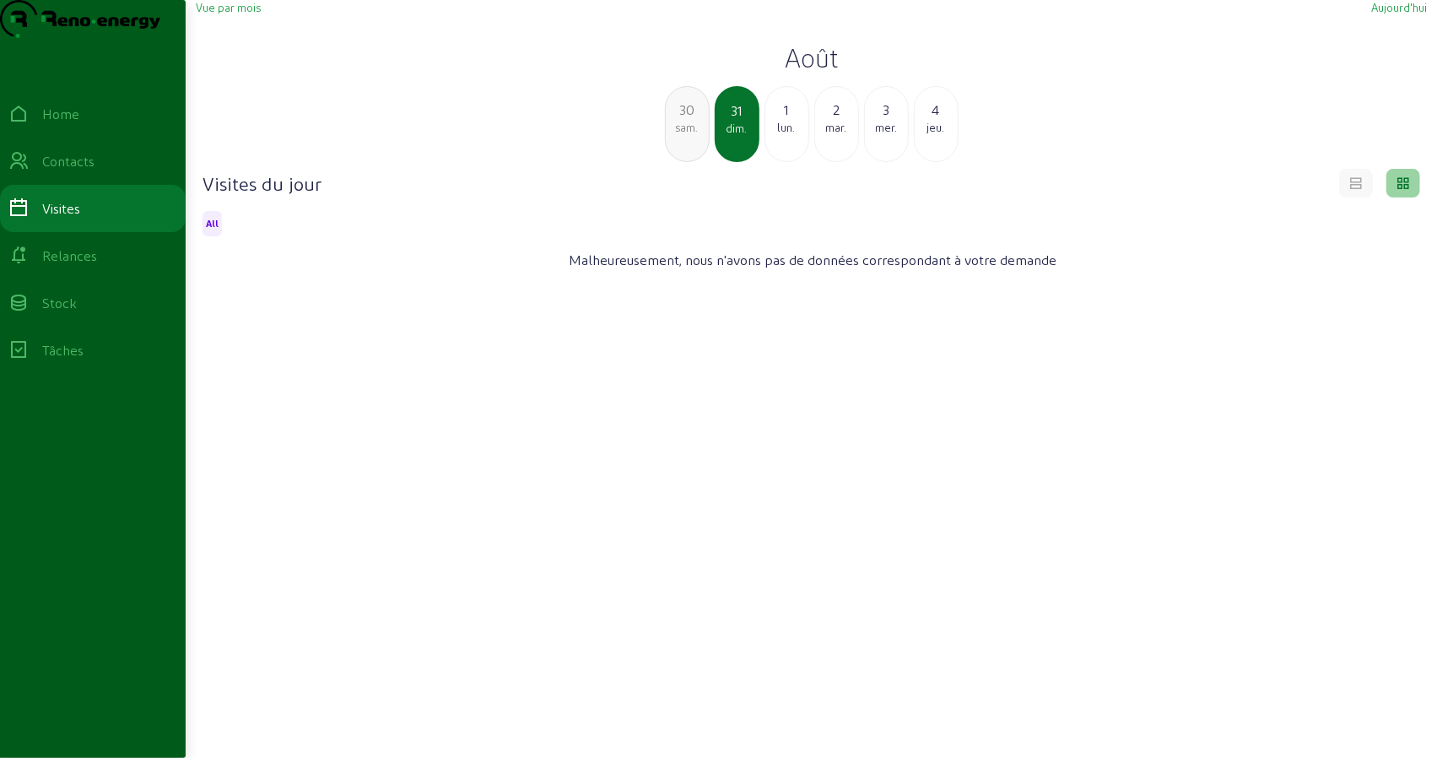
click at [788, 135] on div "lun." at bounding box center [786, 127] width 43 height 15
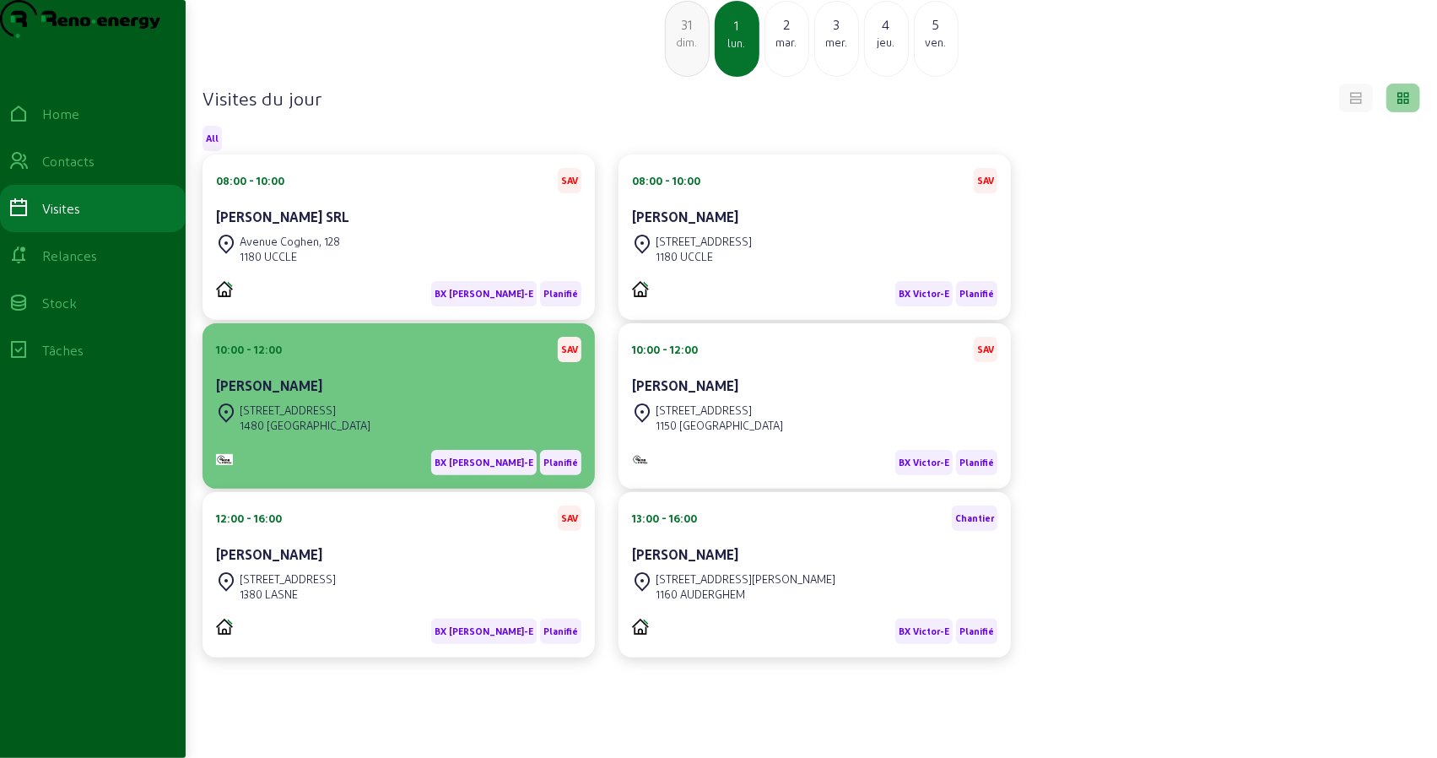
scroll to position [119, 0]
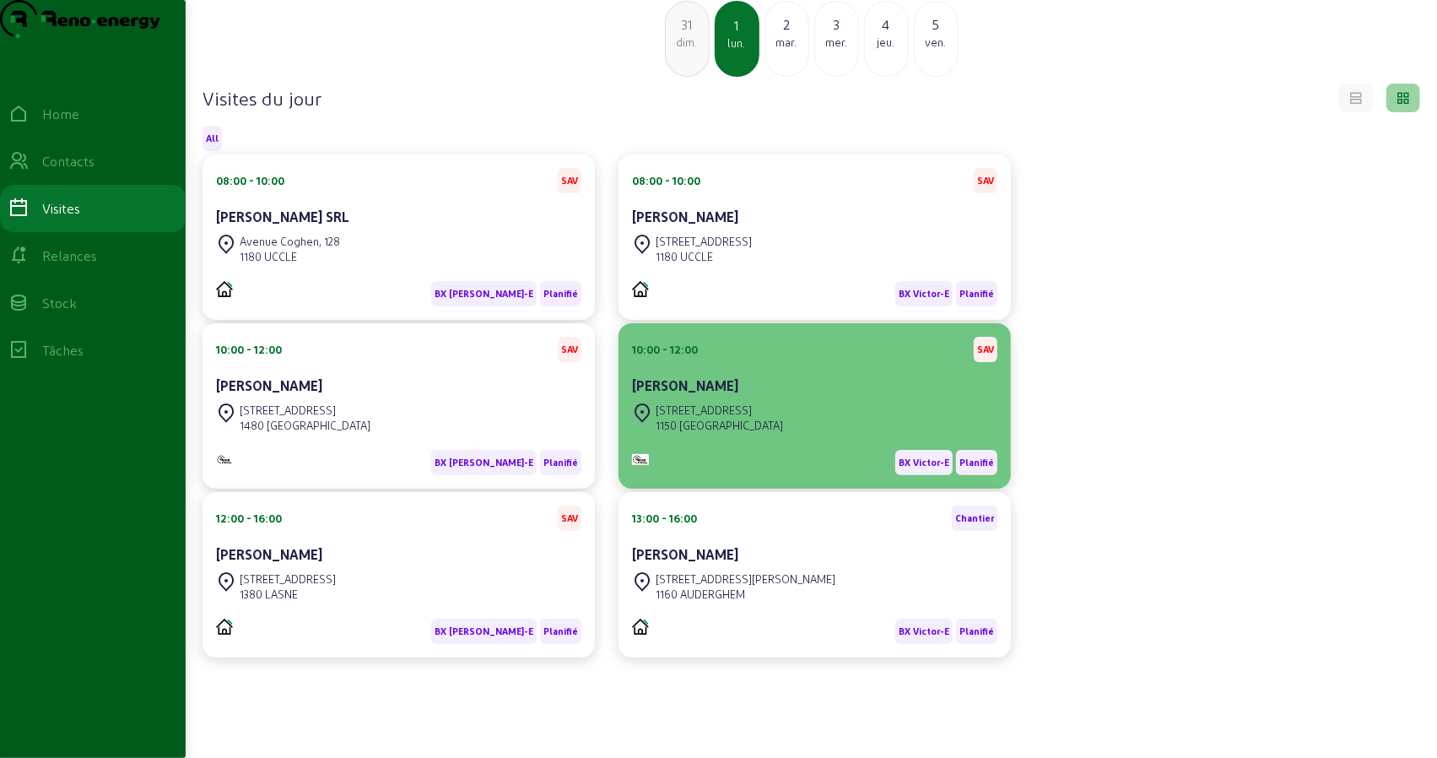
click at [742, 414] on div "[STREET_ADDRESS]" at bounding box center [718, 409] width 127 height 15
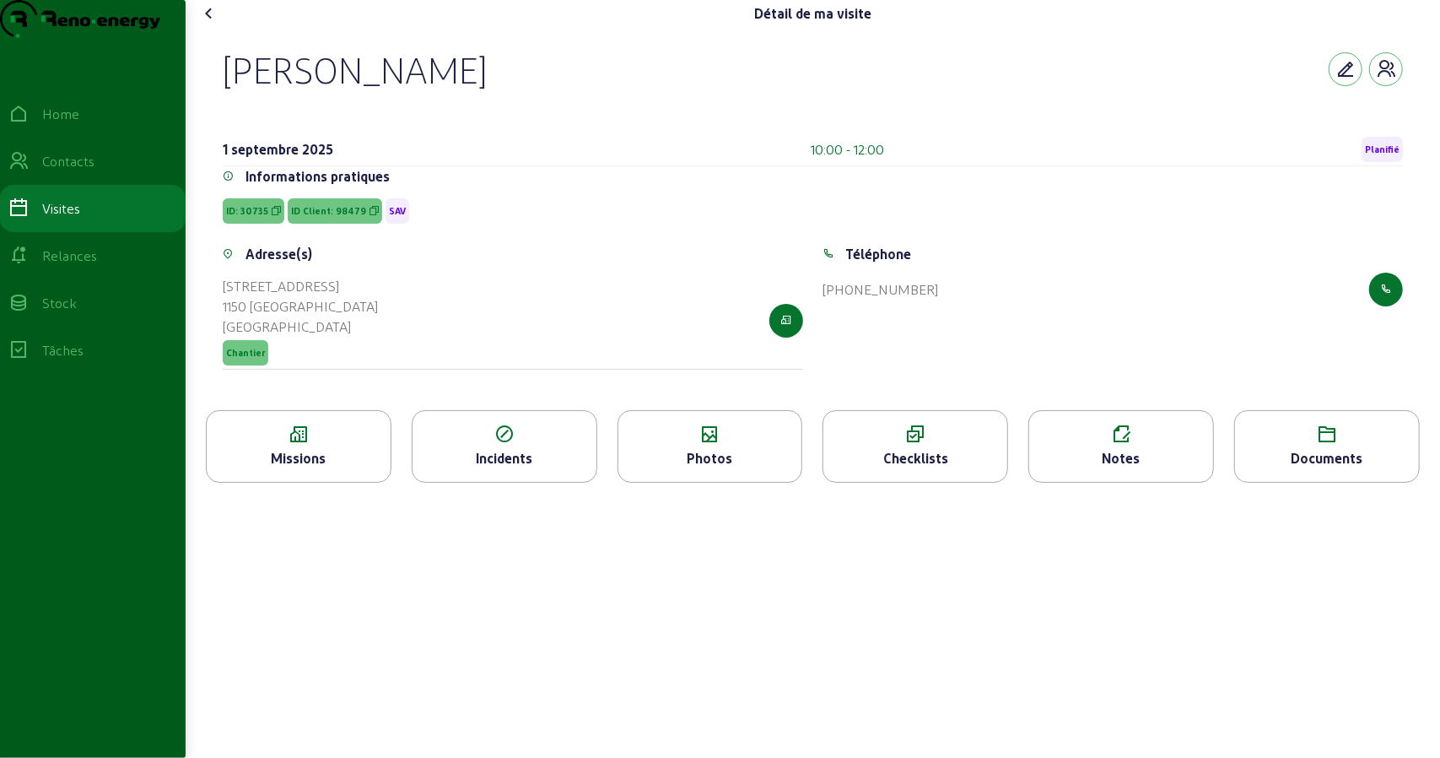
click at [716, 468] on div "Photos" at bounding box center [710, 458] width 184 height 20
click at [291, 468] on div "Missions" at bounding box center [299, 458] width 184 height 20
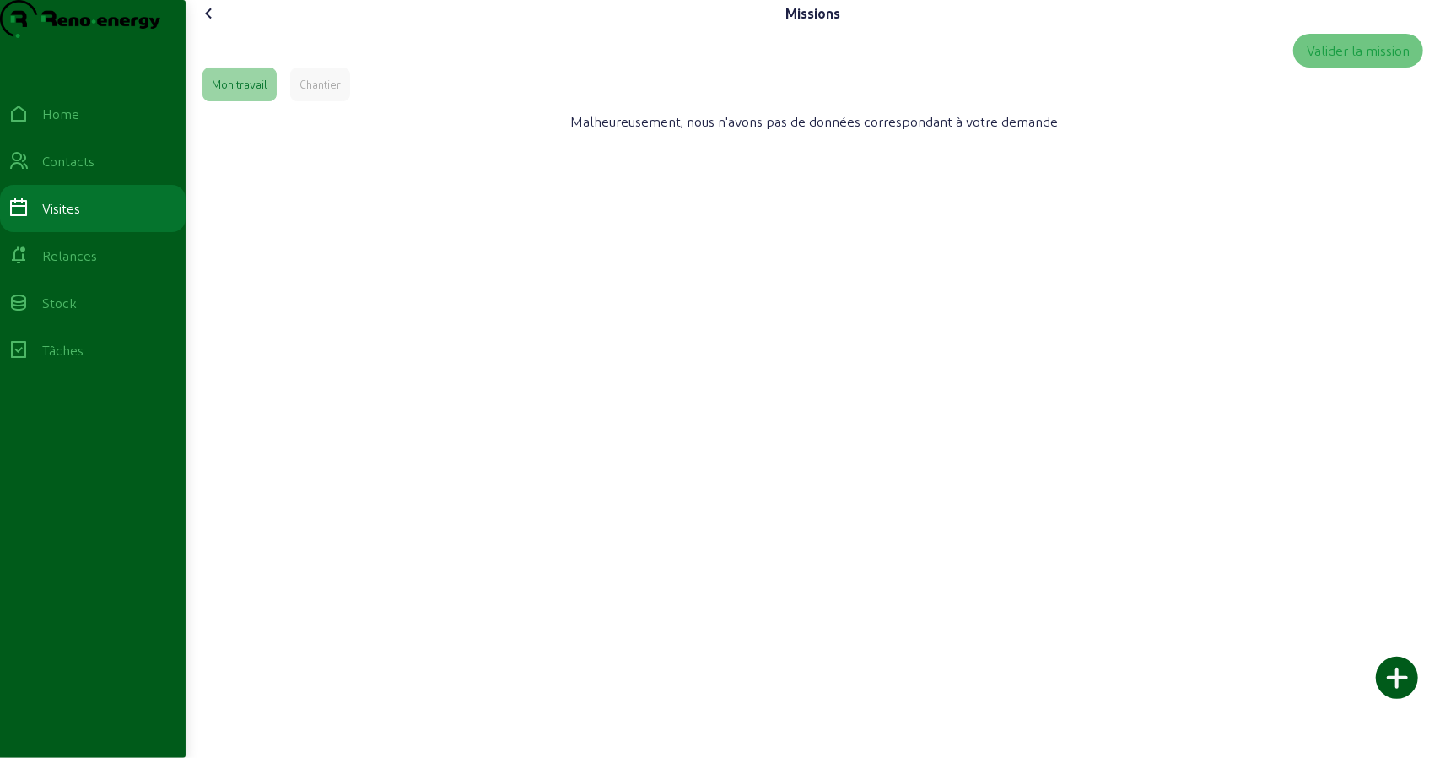
click at [305, 92] on div "Chantier" at bounding box center [319, 84] width 41 height 15
click at [242, 101] on div "Mon travail" at bounding box center [239, 84] width 74 height 34
click at [103, 232] on link "Visites" at bounding box center [93, 208] width 186 height 47
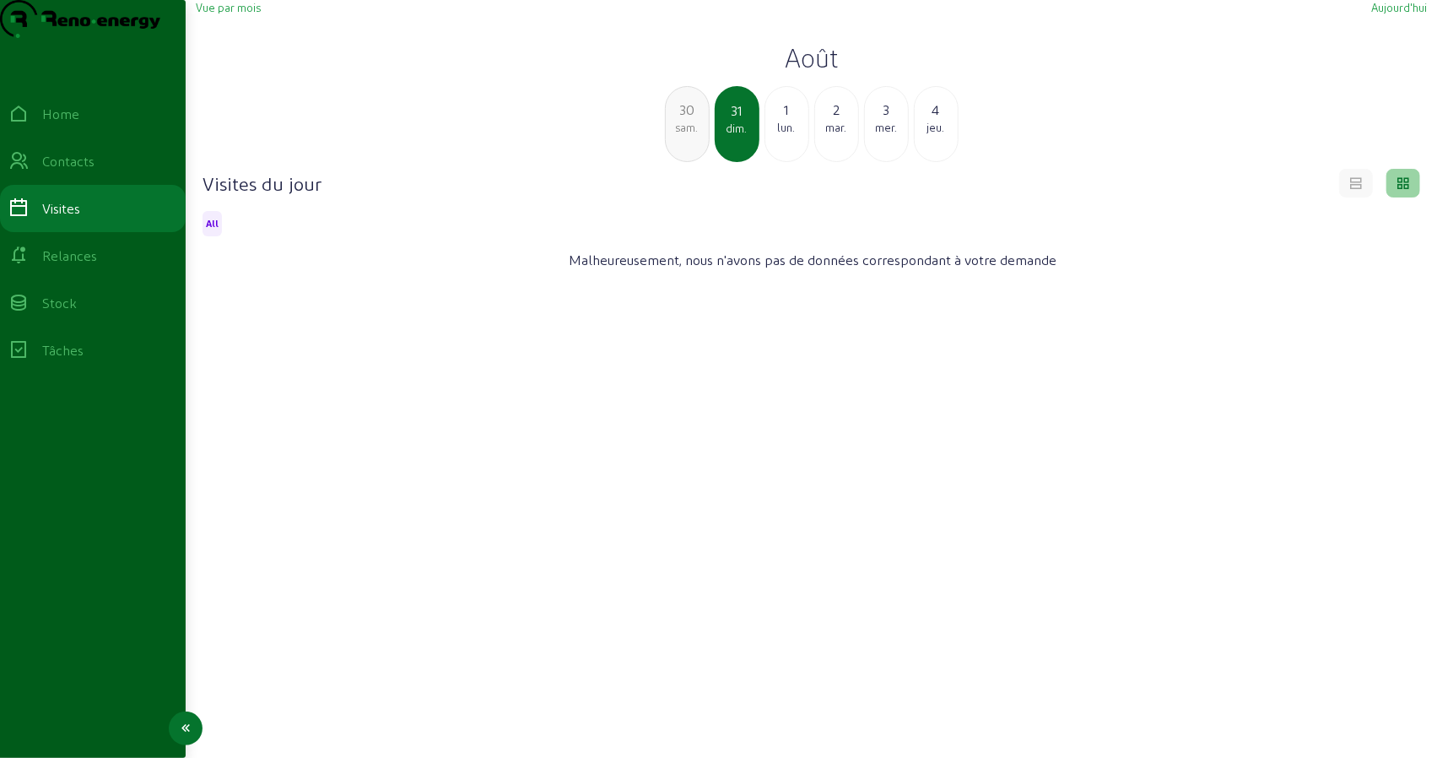
click at [66, 124] on div "Home" at bounding box center [60, 114] width 37 height 20
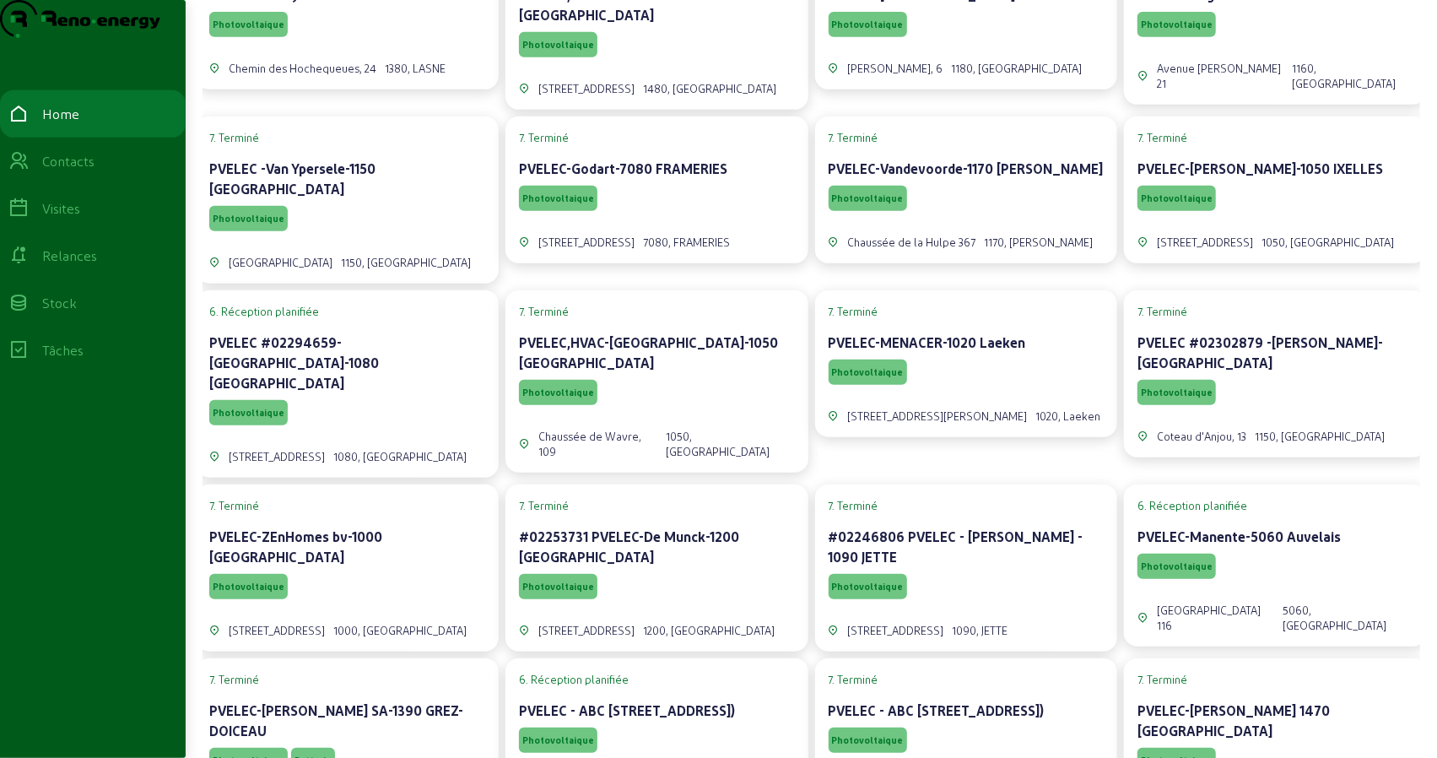
scroll to position [84, 0]
